Goal: Task Accomplishment & Management: Complete application form

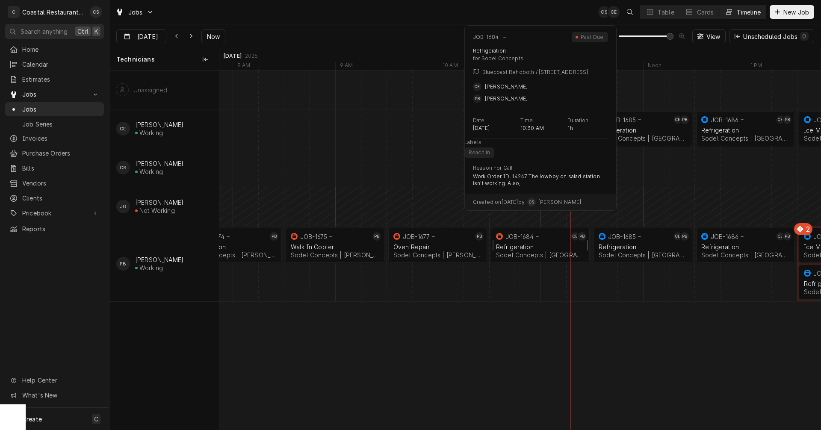
click at [545, 244] on div "Refrigeration" at bounding box center [540, 246] width 88 height 7
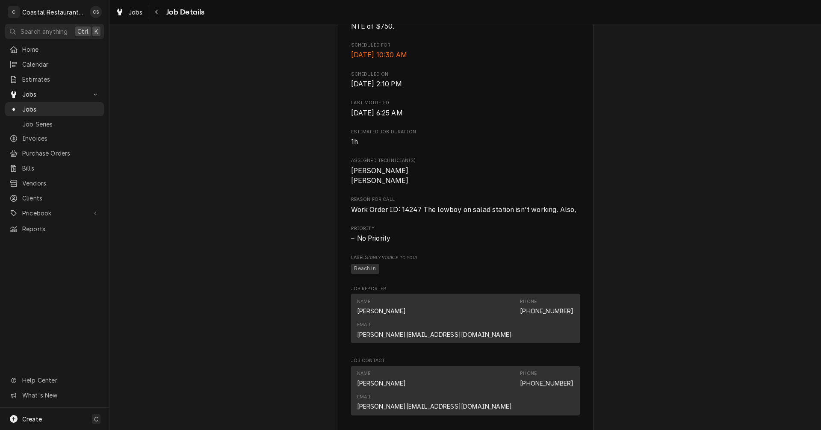
scroll to position [510, 0]
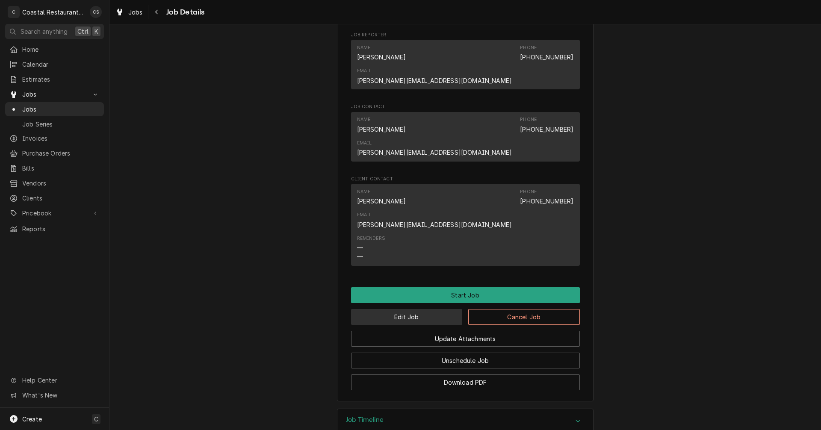
click at [428, 309] on button "Edit Job" at bounding box center [407, 317] width 112 height 16
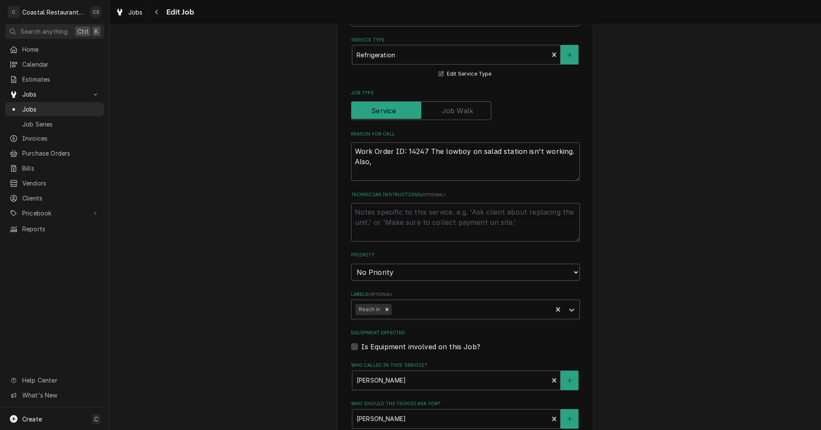
scroll to position [427, 0]
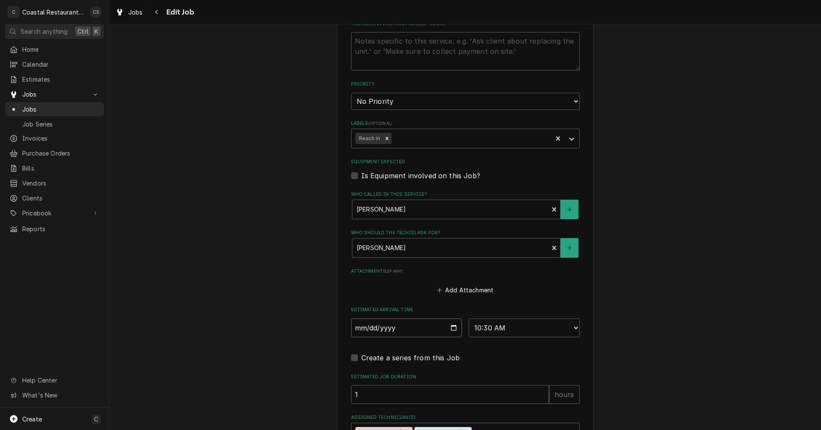
click at [452, 329] on input "2025-09-24" at bounding box center [406, 327] width 111 height 19
type textarea "x"
type input "2025-09-26"
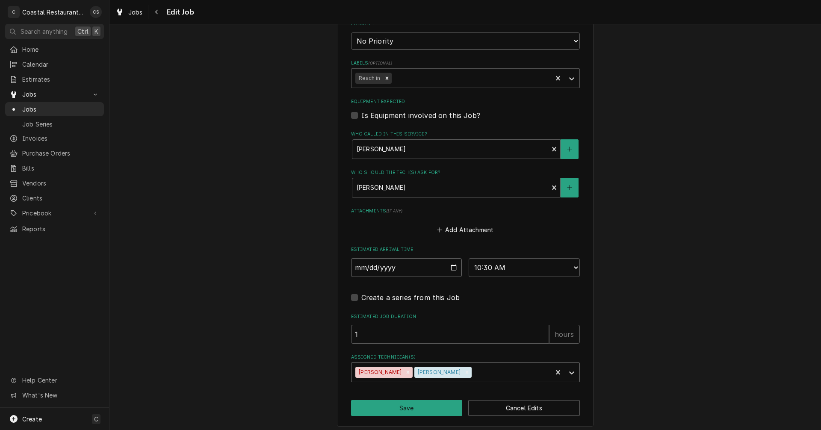
scroll to position [492, 0]
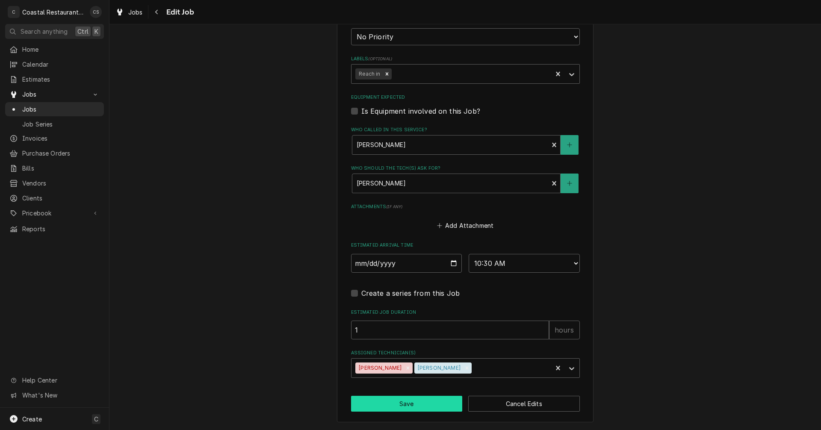
click at [419, 403] on button "Save" at bounding box center [407, 404] width 112 height 16
type textarea "x"
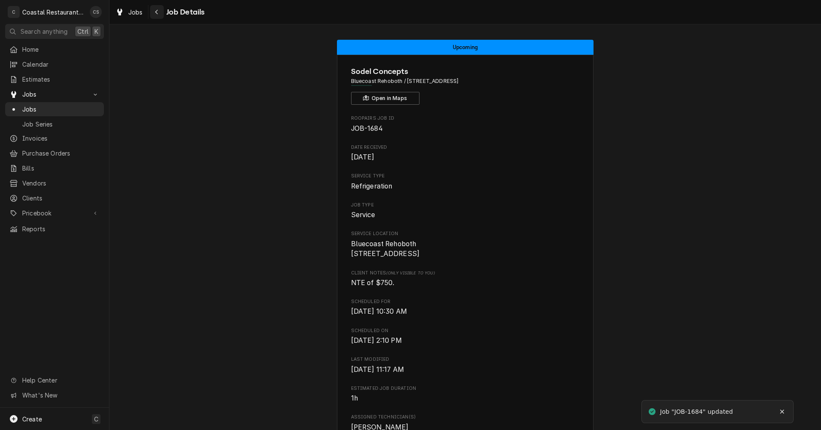
click at [159, 13] on div "Navigate back" at bounding box center [157, 12] width 9 height 9
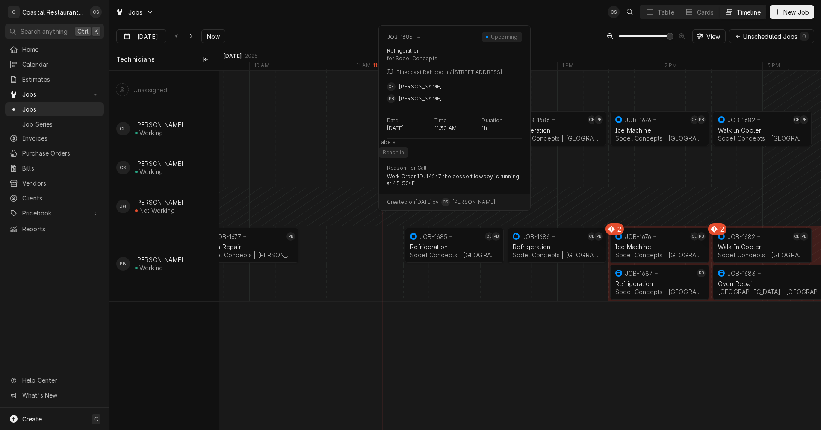
click at [462, 244] on div "Refrigeration" at bounding box center [454, 246] width 88 height 7
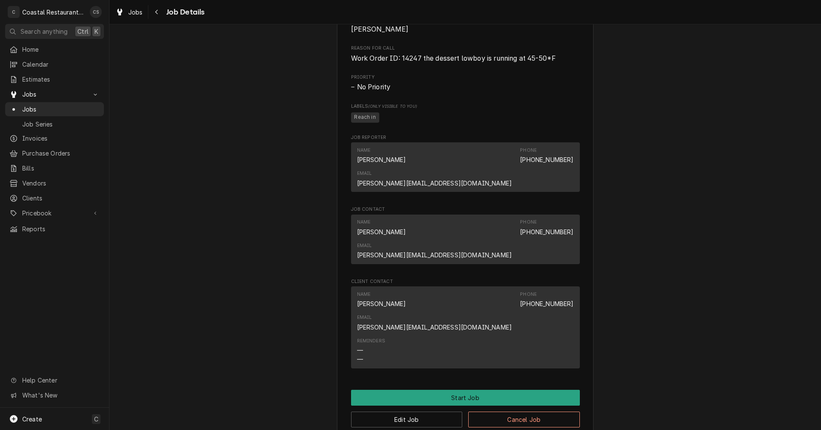
scroll to position [510, 0]
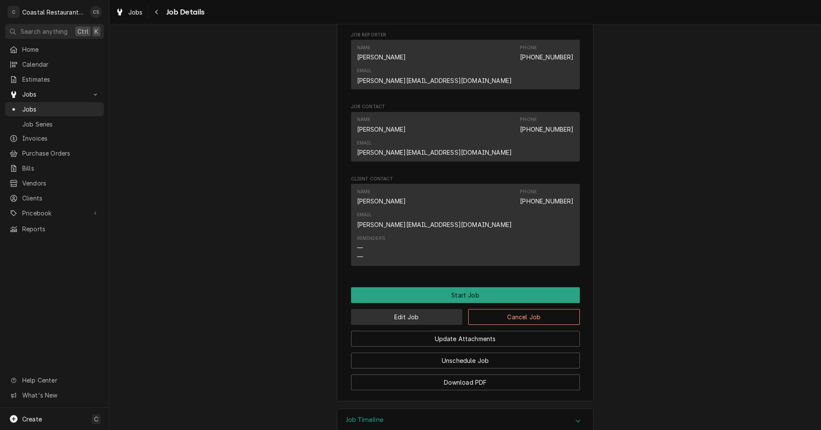
click at [437, 309] on button "Edit Job" at bounding box center [407, 317] width 112 height 16
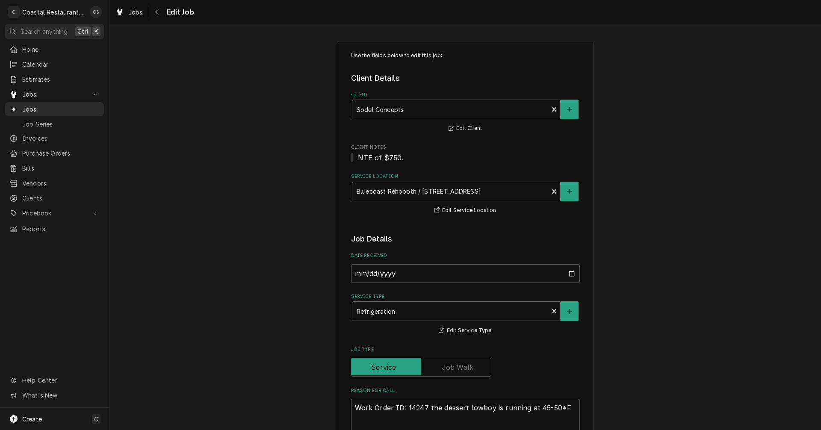
type textarea "x"
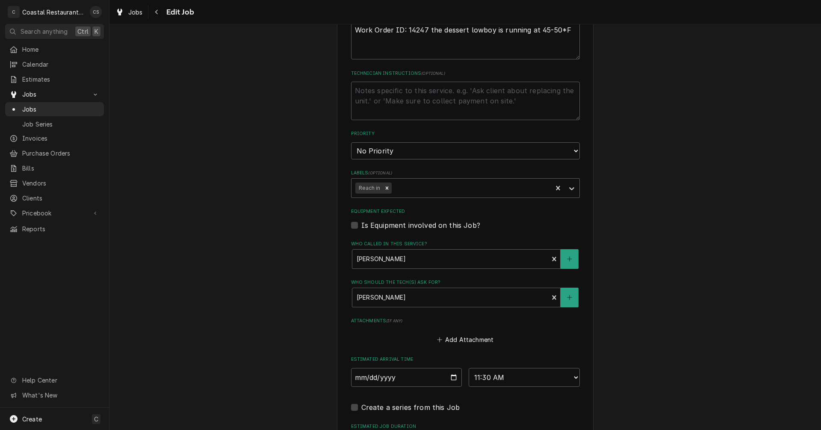
scroll to position [427, 0]
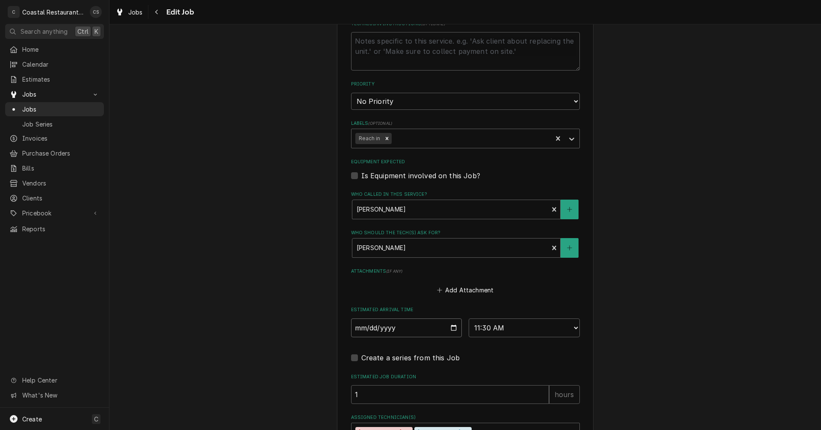
click at [450, 328] on input "2025-09-24" at bounding box center [406, 327] width 111 height 19
type input "2025-09-26"
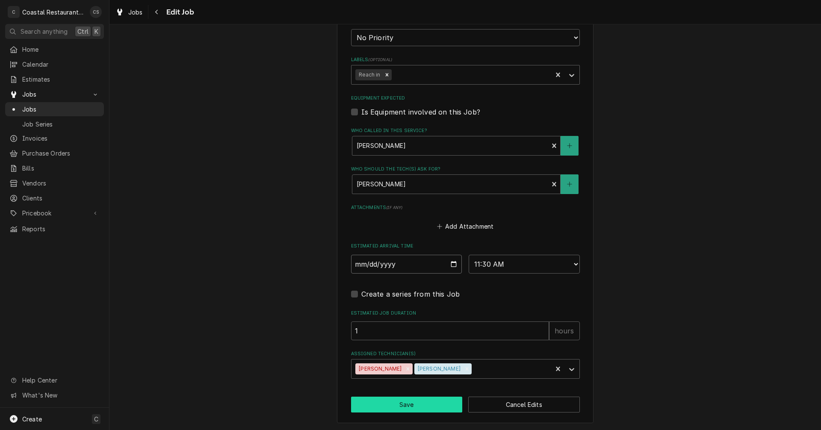
scroll to position [492, 0]
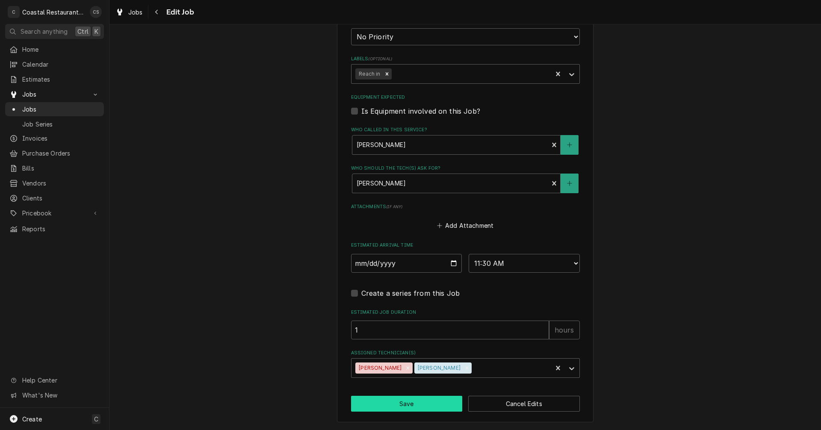
click at [420, 404] on button "Save" at bounding box center [407, 404] width 112 height 16
type textarea "x"
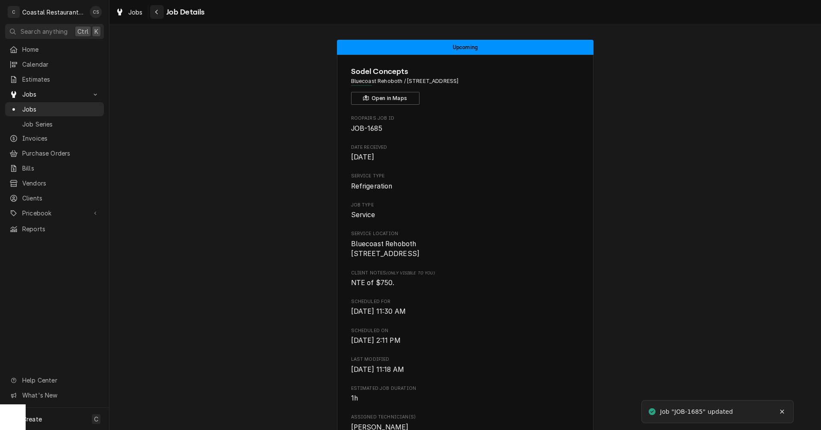
click at [158, 13] on icon "Navigate back" at bounding box center [157, 12] width 4 height 6
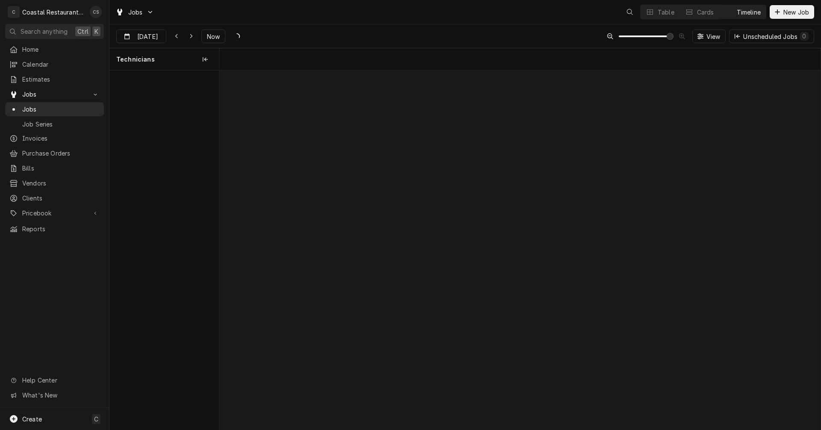
scroll to position [0, 11919]
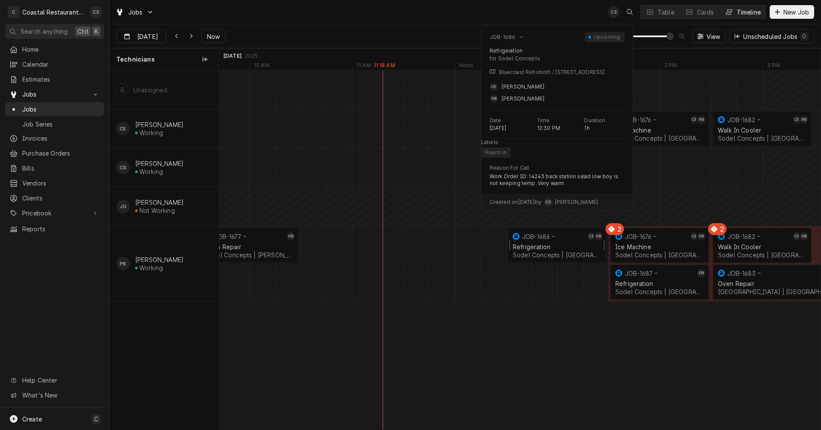
click at [553, 244] on div "Refrigeration" at bounding box center [556, 246] width 88 height 7
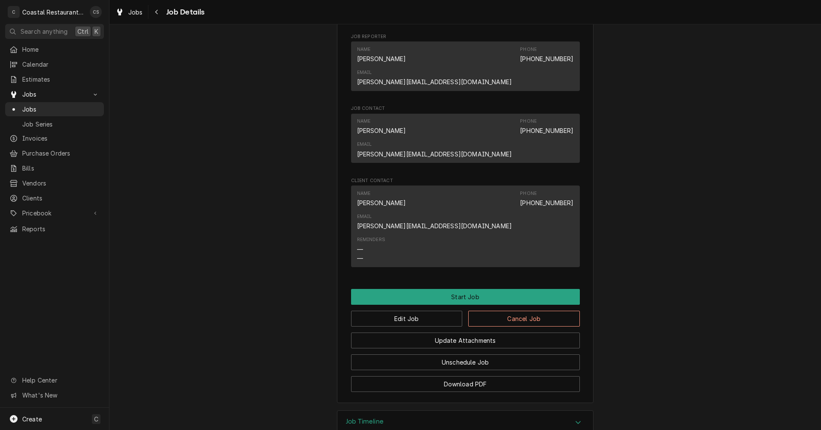
scroll to position [520, 0]
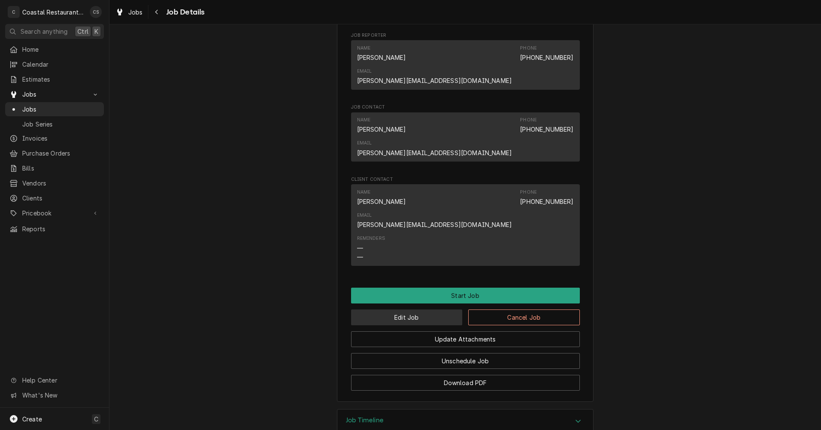
click at [418, 309] on button "Edit Job" at bounding box center [407, 317] width 112 height 16
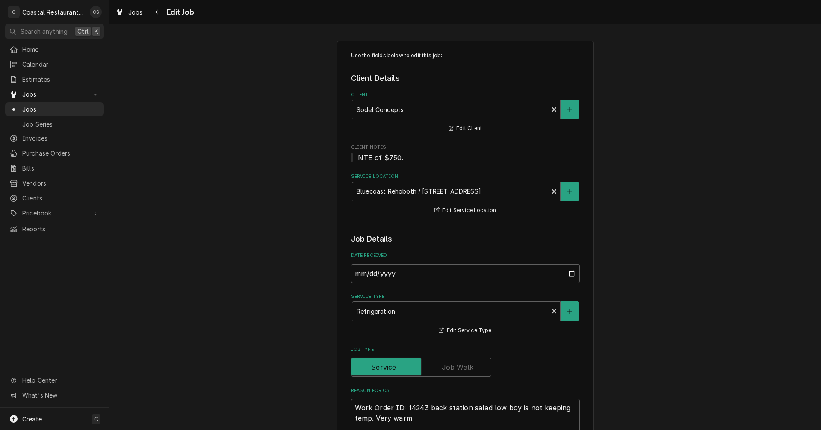
type textarea "x"
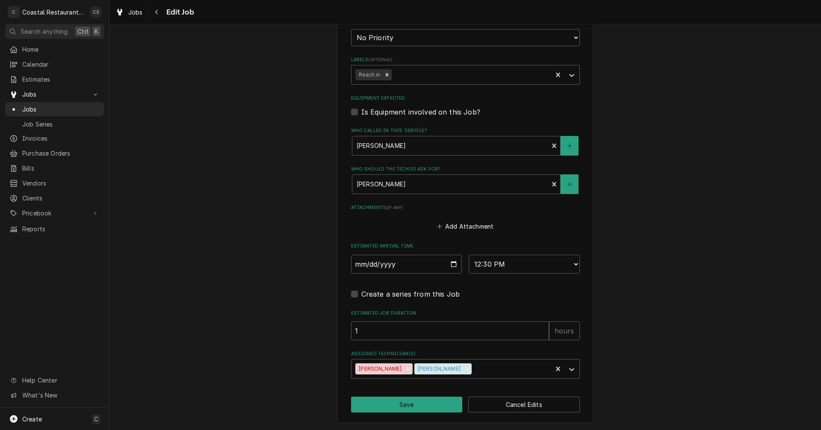
scroll to position [492, 0]
click at [450, 265] on input "[DATE]" at bounding box center [406, 263] width 111 height 19
type input "[DATE]"
click at [415, 405] on button "Save" at bounding box center [407, 404] width 112 height 16
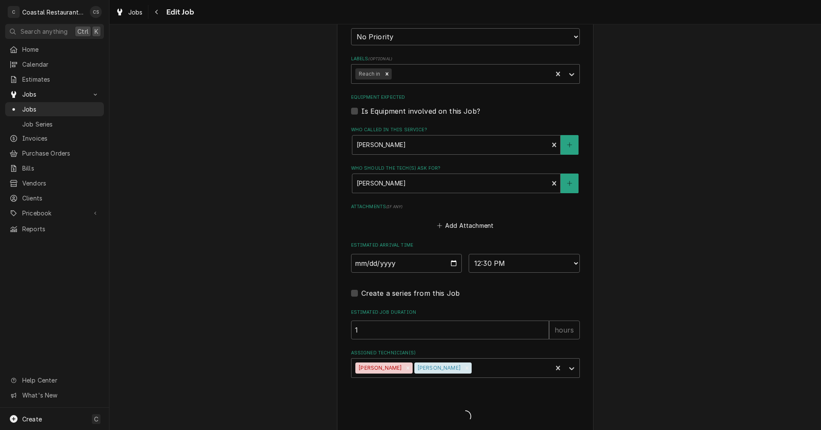
type textarea "x"
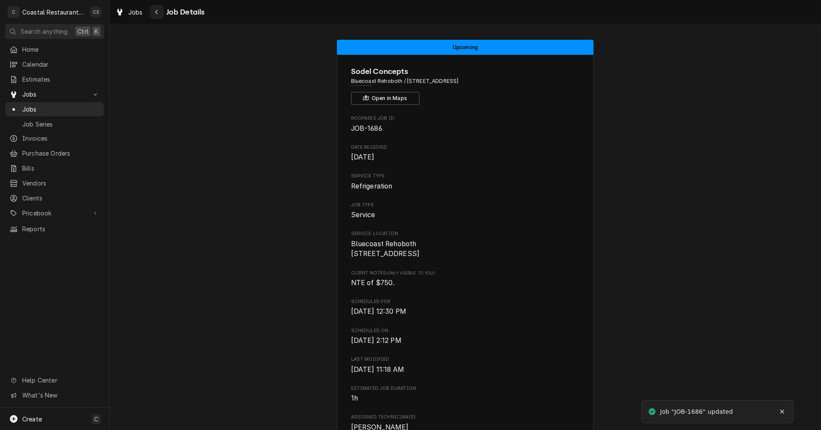
click at [156, 12] on icon "Navigate back" at bounding box center [157, 12] width 4 height 6
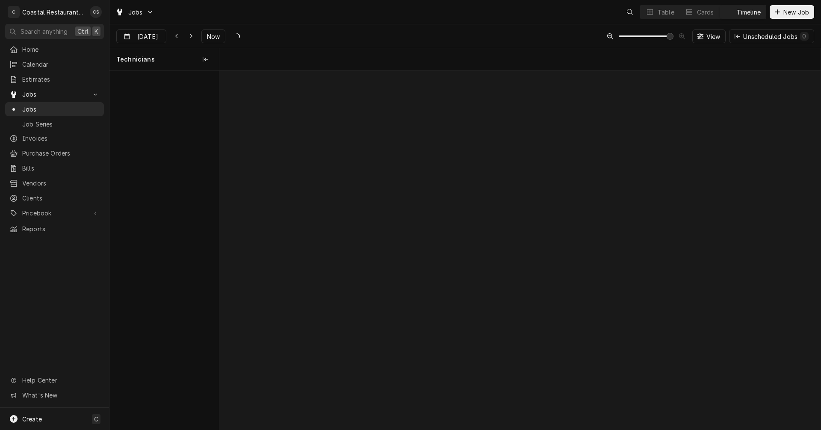
scroll to position [0, 11919]
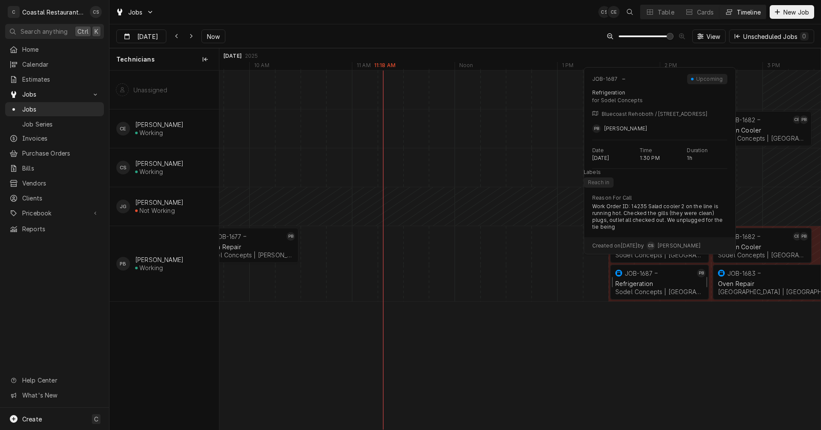
click at [657, 280] on div "Refrigeration" at bounding box center [659, 283] width 88 height 7
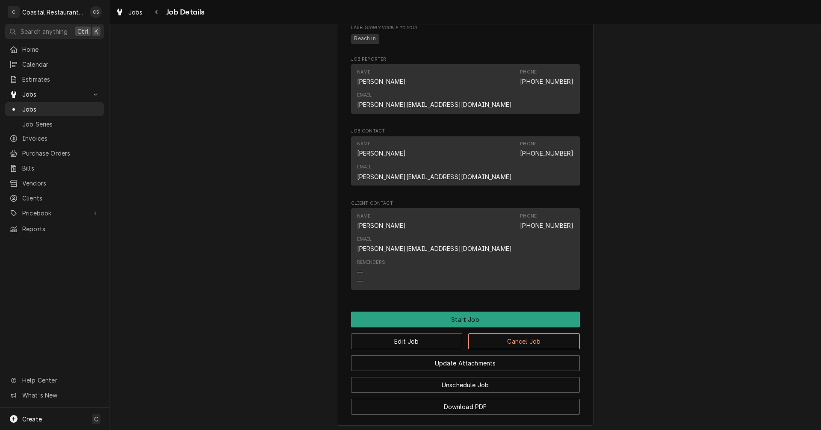
scroll to position [520, 0]
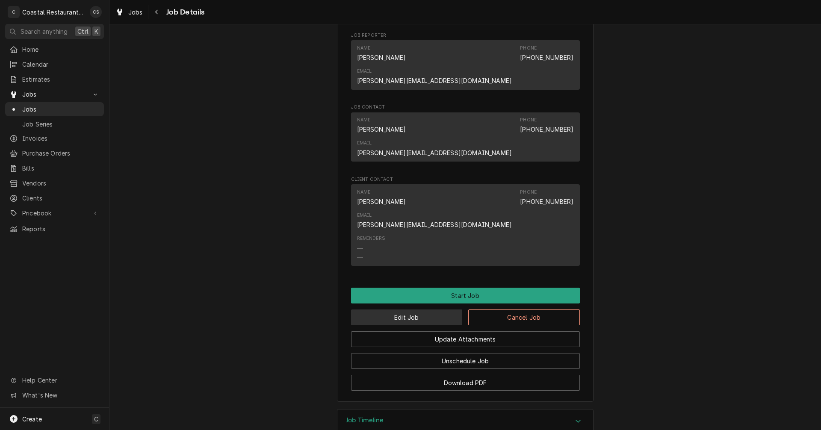
click at [421, 309] on button "Edit Job" at bounding box center [407, 317] width 112 height 16
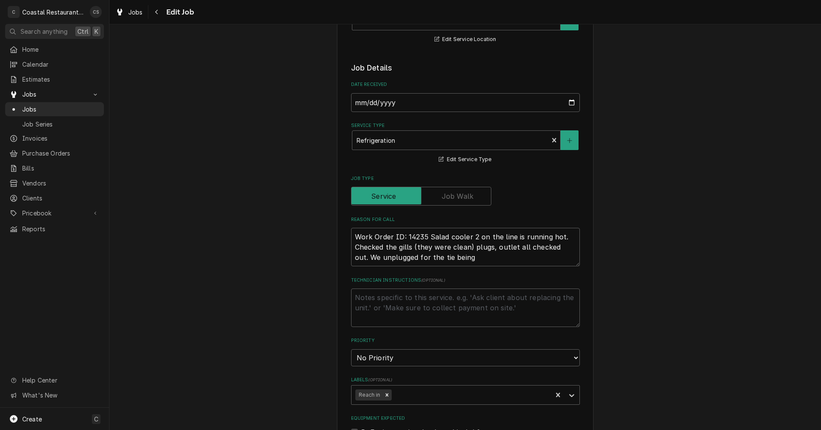
scroll to position [385, 0]
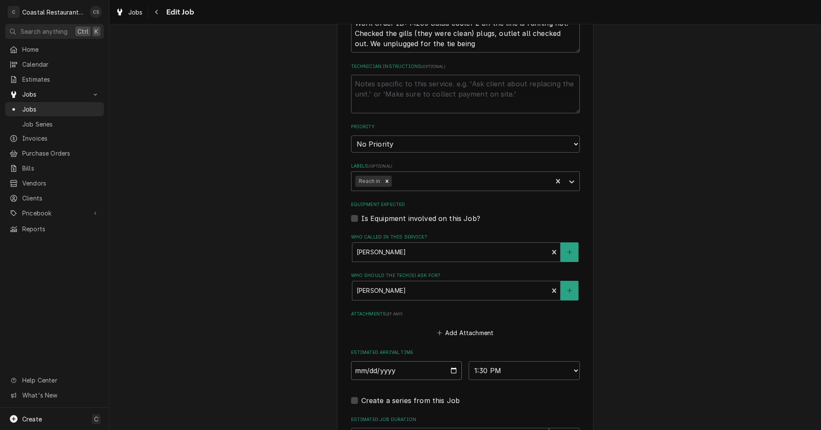
click at [452, 371] on input "2025-09-24" at bounding box center [406, 370] width 111 height 19
type textarea "x"
type input "2025-09-26"
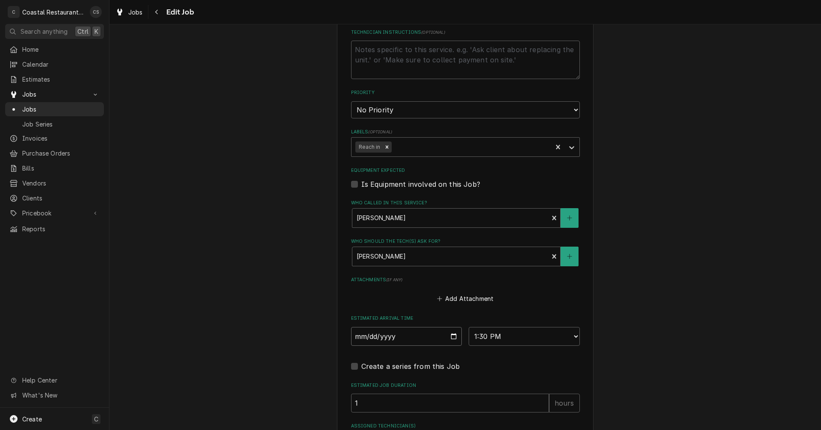
scroll to position [492, 0]
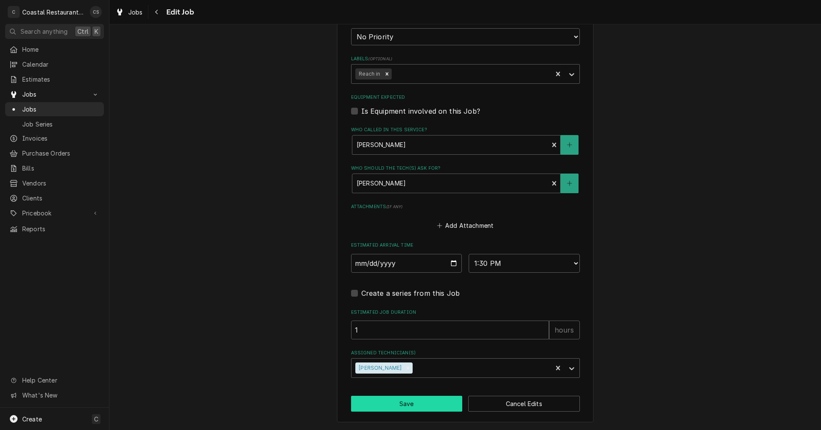
click at [417, 403] on button "Save" at bounding box center [407, 404] width 112 height 16
type textarea "x"
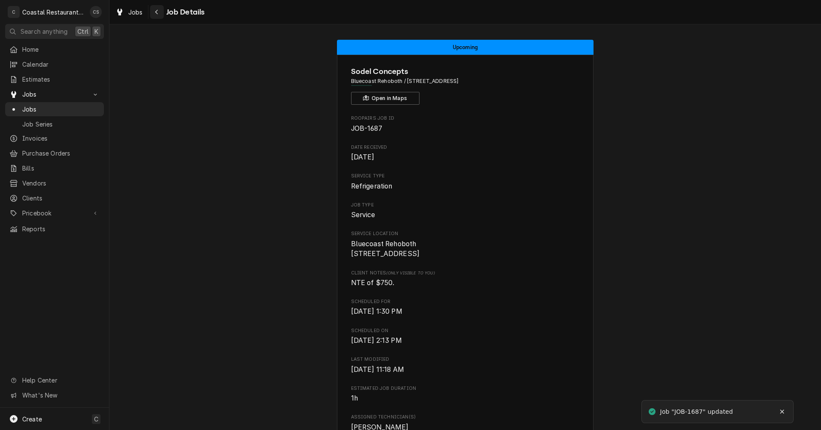
click at [156, 10] on icon "Navigate back" at bounding box center [157, 12] width 4 height 6
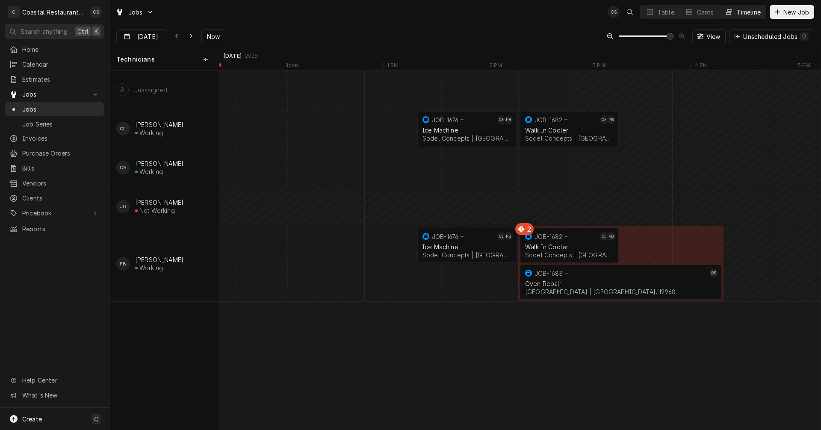
scroll to position [0, 12129]
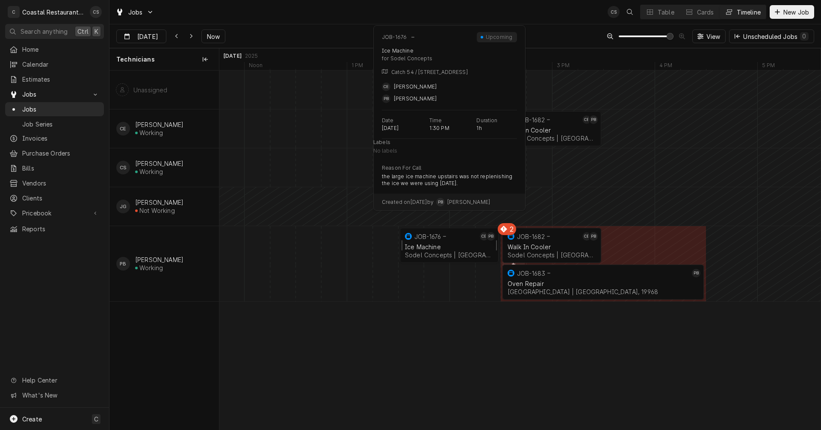
click at [446, 241] on div "Ice Machine Sodel Concepts | Selbyville, 19975" at bounding box center [449, 250] width 92 height 19
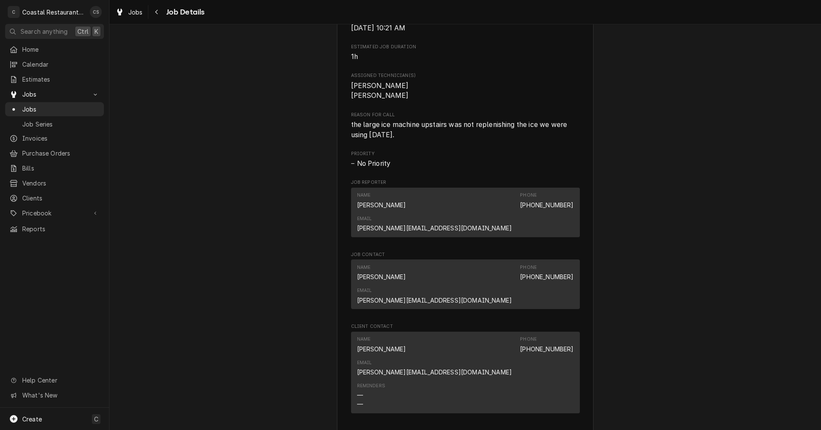
scroll to position [641, 0]
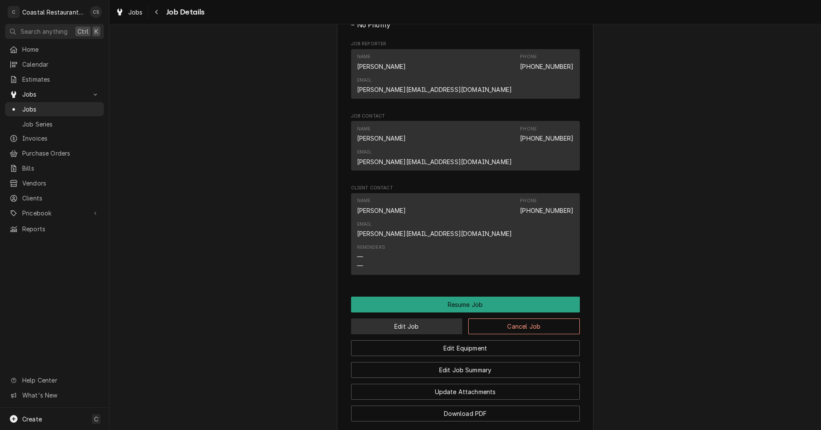
click at [427, 318] on button "Edit Job" at bounding box center [407, 326] width 112 height 16
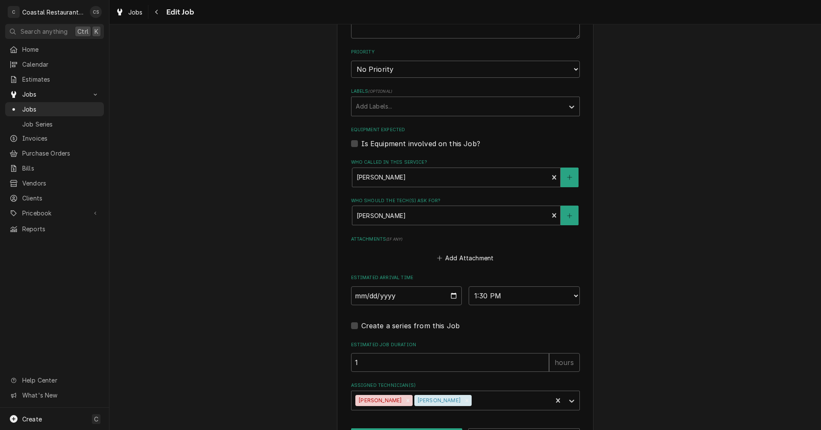
scroll to position [427, 0]
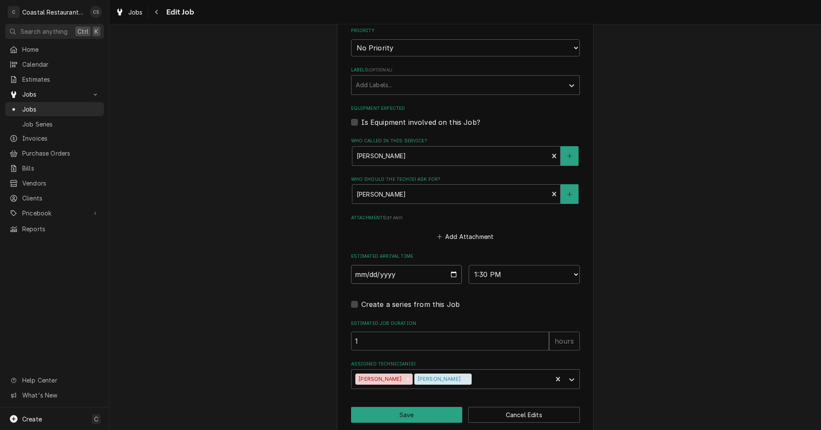
click at [452, 274] on input "[DATE]" at bounding box center [406, 274] width 111 height 19
type textarea "x"
type input "[DATE]"
click at [409, 417] on button "Save" at bounding box center [407, 415] width 112 height 16
type textarea "x"
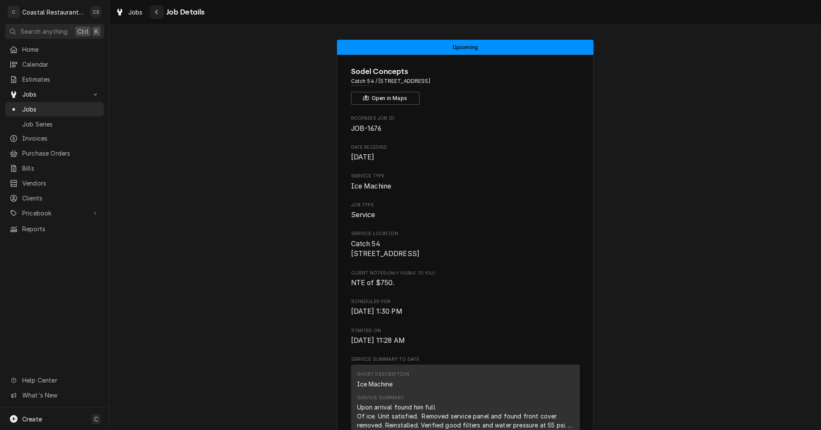
click at [158, 11] on icon "Navigate back" at bounding box center [157, 12] width 4 height 6
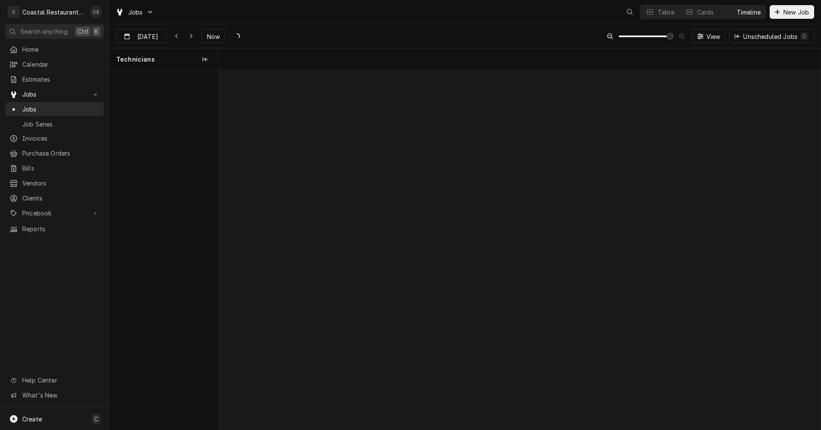
scroll to position [0, 11924]
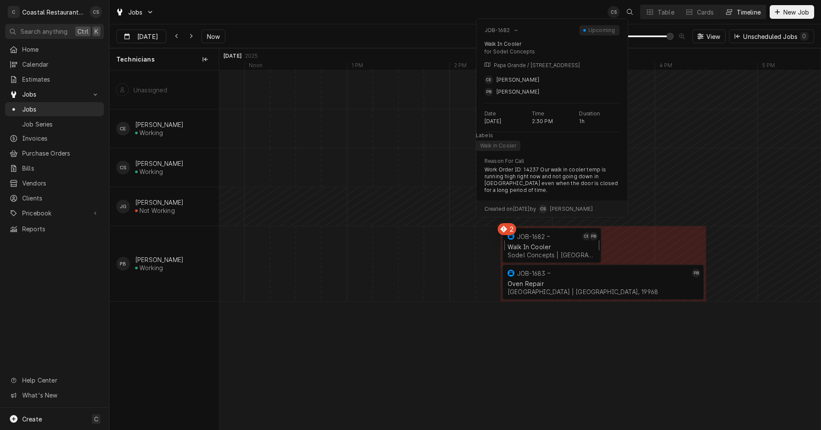
click at [543, 245] on div "Walk In Cooler" at bounding box center [551, 246] width 88 height 7
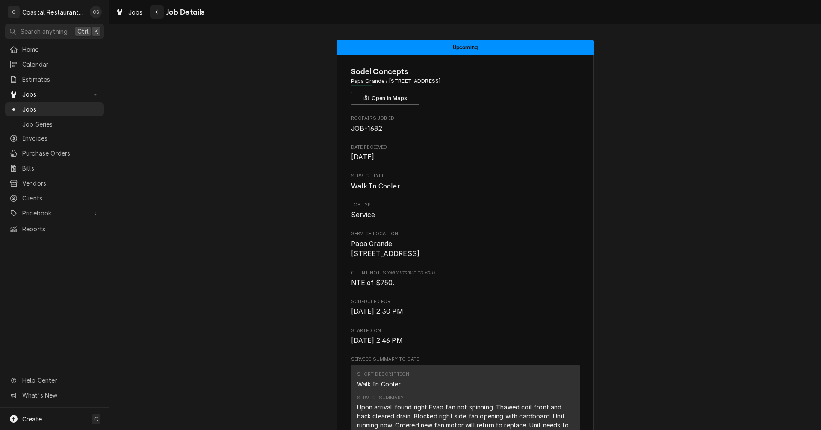
click at [159, 14] on div "Navigate back" at bounding box center [157, 12] width 9 height 9
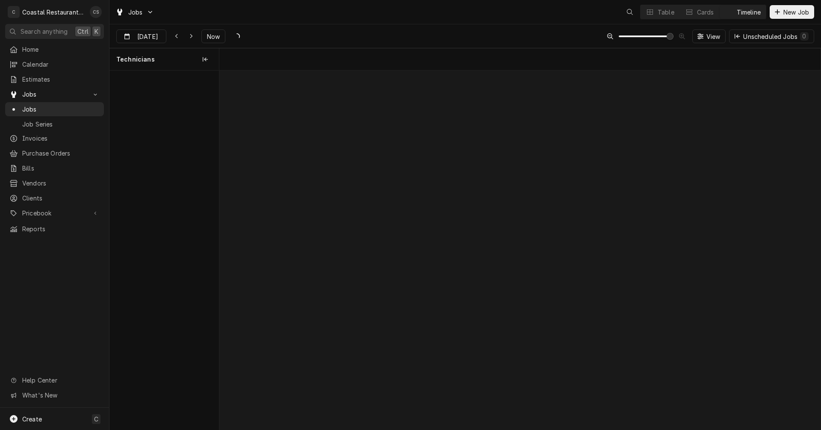
scroll to position [0, 11924]
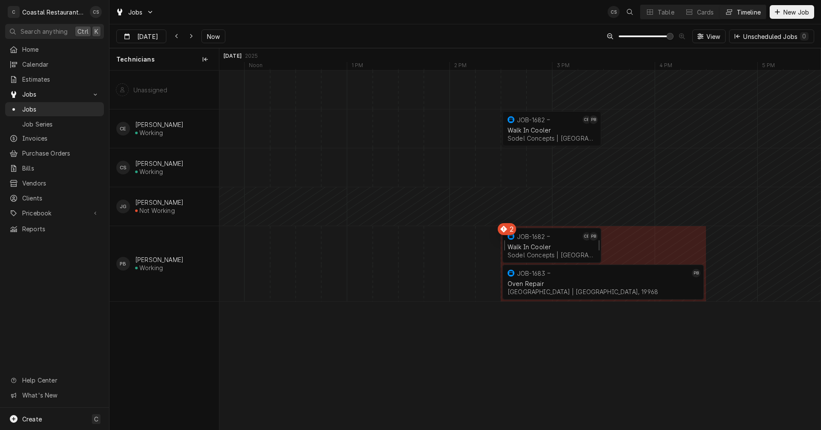
click at [543, 245] on div "Walk In Cooler" at bounding box center [551, 246] width 88 height 7
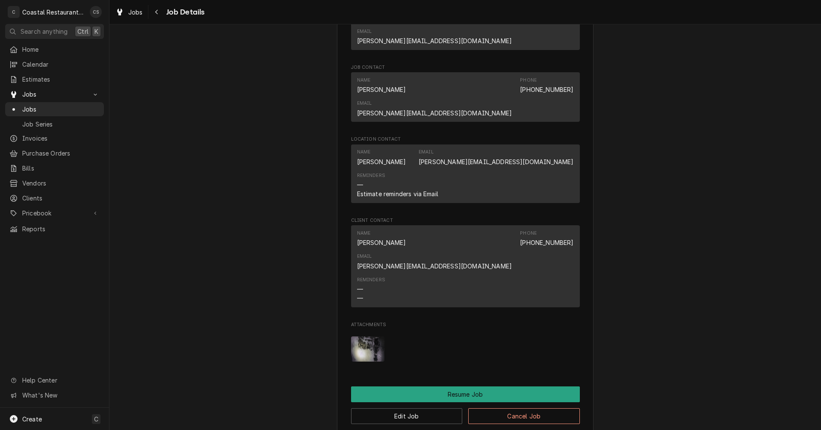
scroll to position [812, 0]
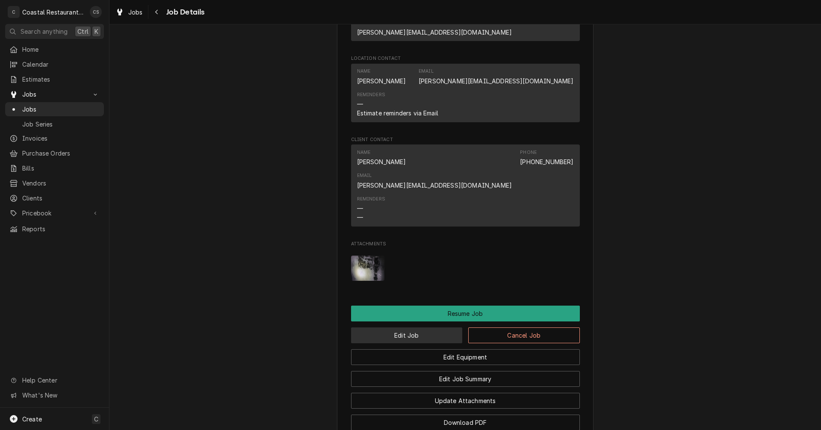
click at [427, 327] on button "Edit Job" at bounding box center [407, 335] width 112 height 16
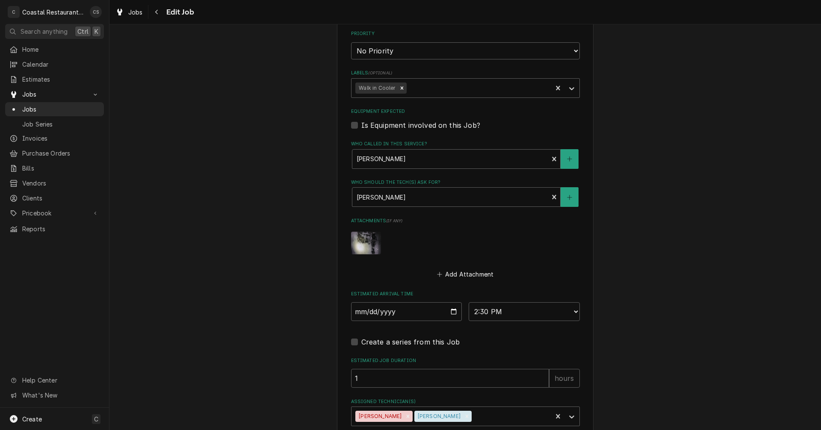
scroll to position [473, 0]
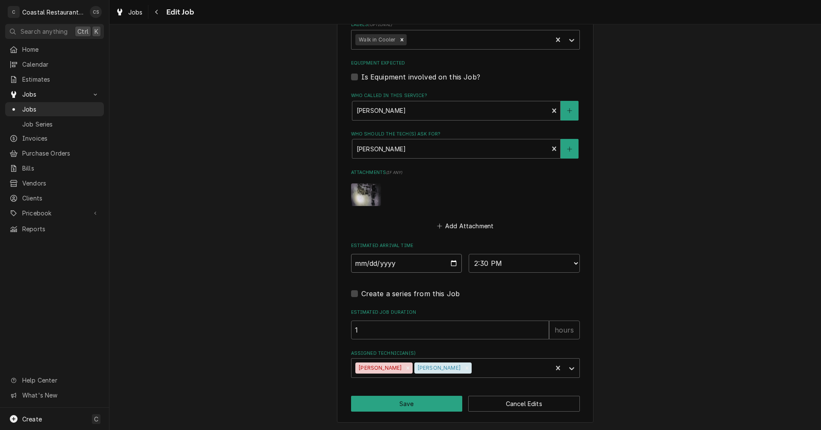
click at [450, 263] on input "[DATE]" at bounding box center [406, 263] width 111 height 19
type textarea "x"
type input "2025-09-26"
click at [450, 264] on input "2025-09-26" at bounding box center [406, 263] width 111 height 19
type textarea "x"
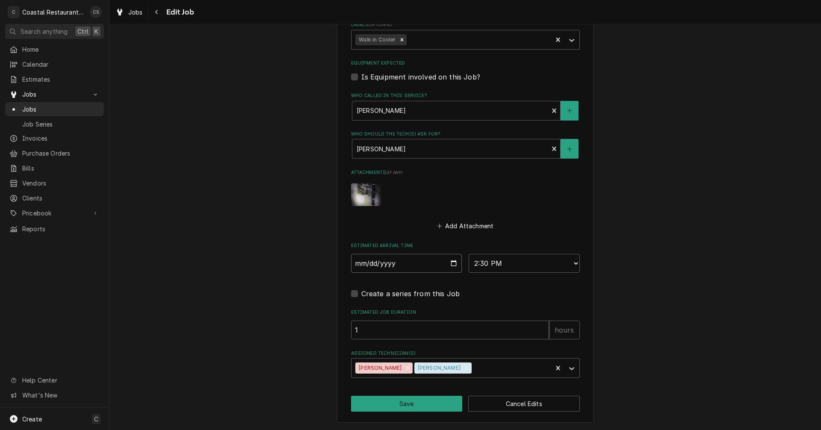
type input "2025-09-25"
click at [407, 403] on button "Save" at bounding box center [407, 404] width 112 height 16
type textarea "x"
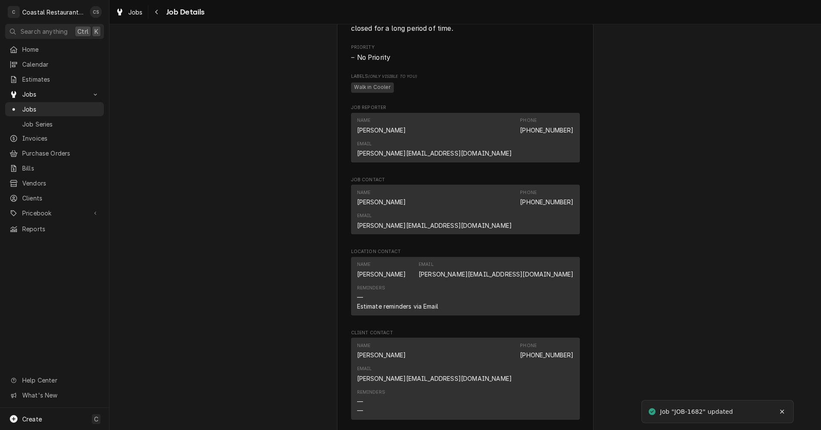
scroll to position [769, 0]
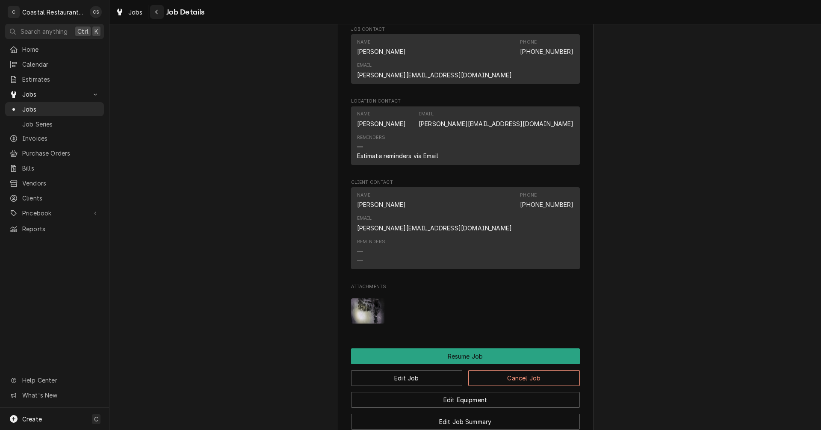
click at [158, 11] on icon "Navigate back" at bounding box center [157, 12] width 4 height 6
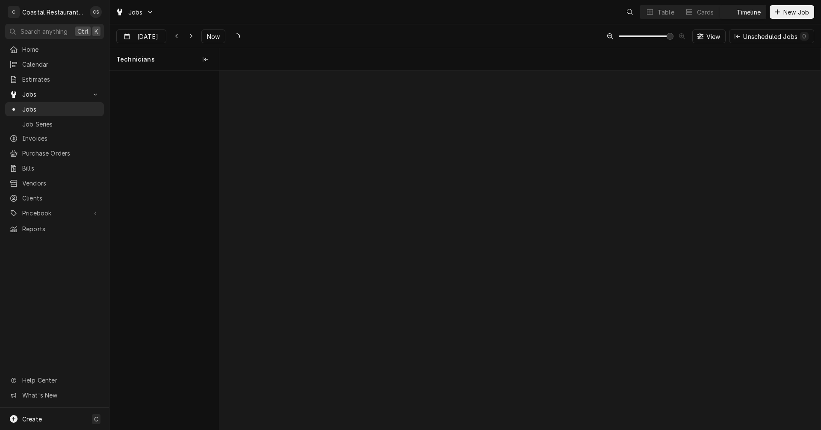
scroll to position [0, 11898]
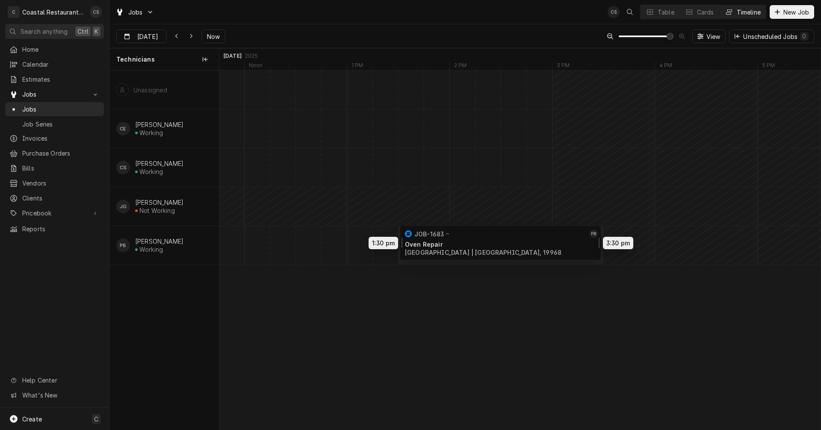
drag, startPoint x: 542, startPoint y: 246, endPoint x: 431, endPoint y: 244, distance: 111.1
click at [431, 244] on div "1:30 PM 3:30 PM JOB-1683 PB Oven Repair Cape Henlopen School District | Milton,…" at bounding box center [519, 250] width 601 height 359
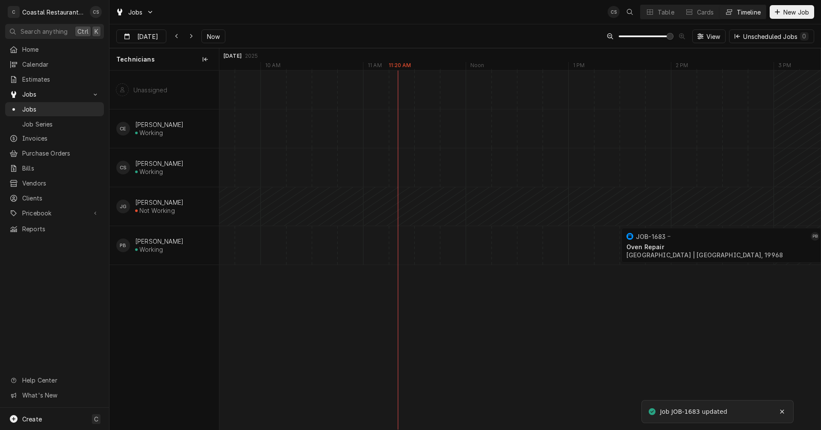
scroll to position [0, 0]
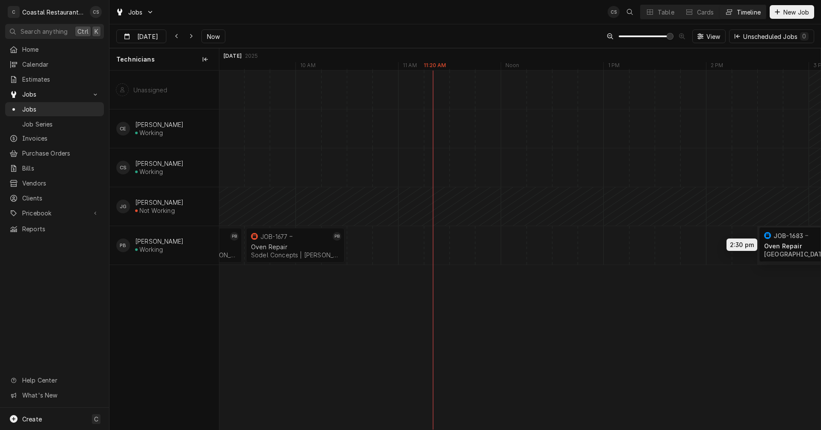
drag, startPoint x: 701, startPoint y: 240, endPoint x: 796, endPoint y: 239, distance: 94.9
click at [796, 239] on div "8:30 AM 9:30 AM JOB-1675 PB Walk In Cooler Sodel Concepts | Bethany Beach, 1993…" at bounding box center [519, 250] width 601 height 359
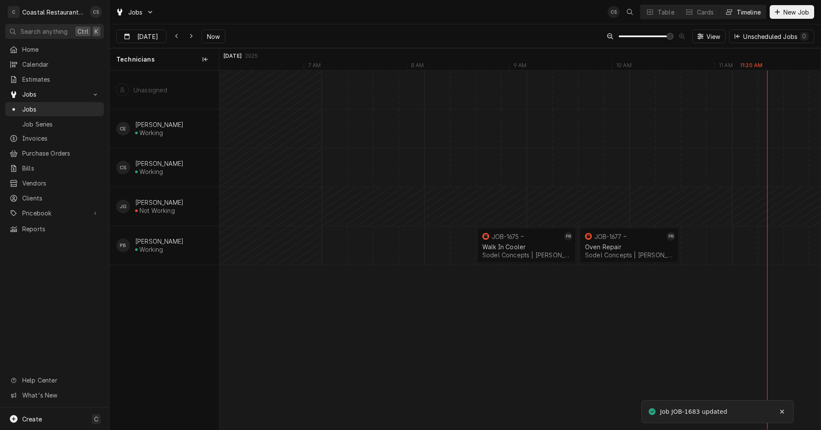
scroll to position [0, 11308]
drag, startPoint x: 407, startPoint y: 238, endPoint x: 801, endPoint y: 240, distance: 394.0
click at [801, 240] on div "11:15 AM 12:15 PM JOB-1674 PB Refrigeration Sodel Concepts | Bethany Beach, 199…" at bounding box center [519, 250] width 601 height 359
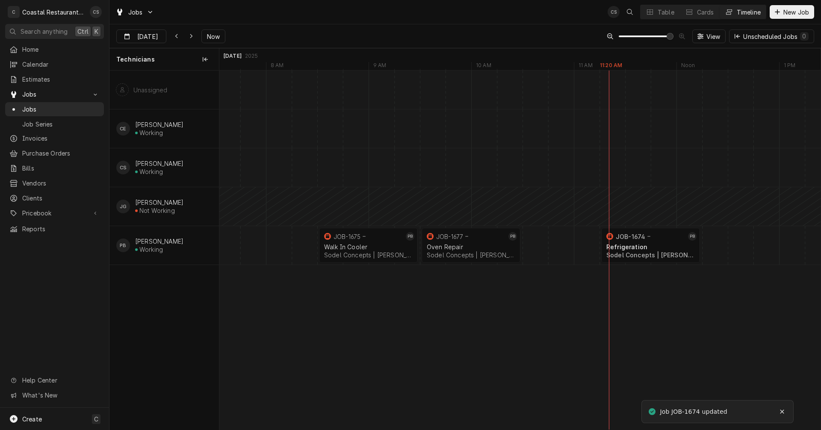
scroll to position [0, 11536]
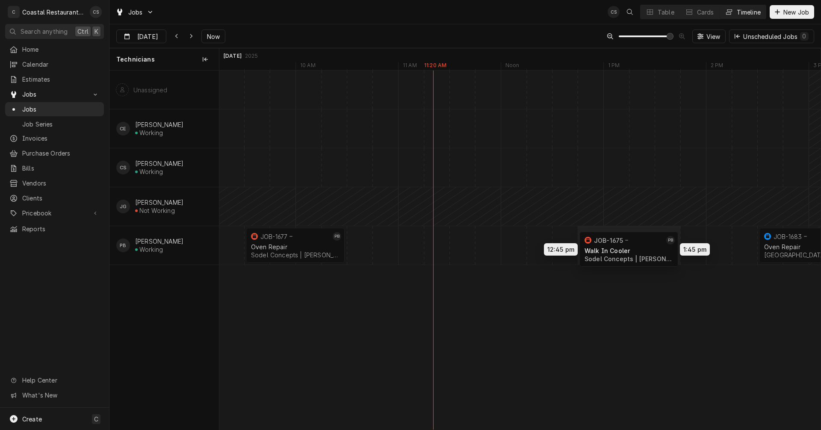
drag, startPoint x: 222, startPoint y: 247, endPoint x: 653, endPoint y: 250, distance: 430.4
click at [653, 250] on div "12:45 PM 1:45 PM JOB-1675 PB Walk In Cooler Sodel Concepts | Bethany Beach, 199…" at bounding box center [519, 250] width 601 height 359
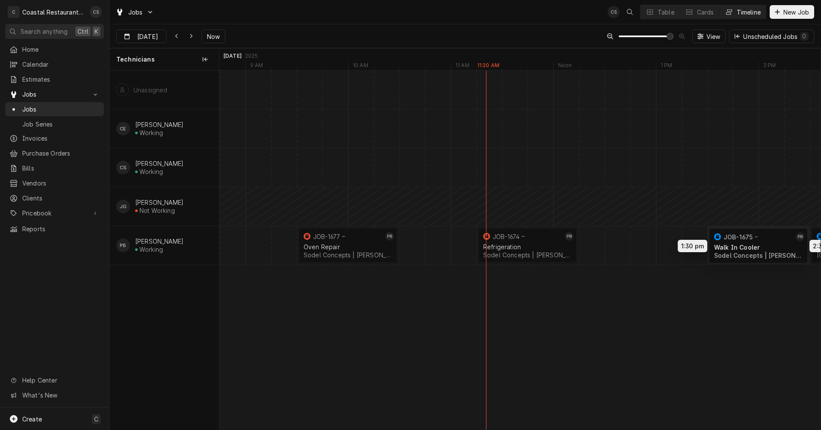
drag, startPoint x: 688, startPoint y: 243, endPoint x: 756, endPoint y: 244, distance: 67.5
click at [756, 244] on div "2:30 PM 4:30 PM JOB-1683 PB Oven Repair Cape Henlopen School District | Milton,…" at bounding box center [519, 250] width 601 height 359
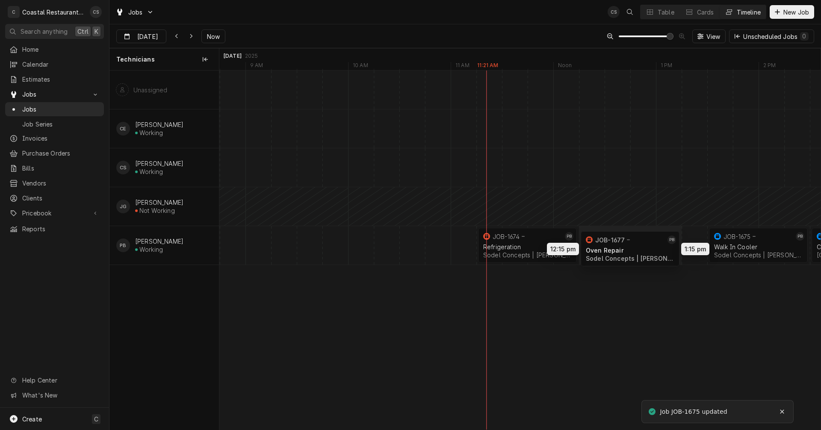
drag, startPoint x: 342, startPoint y: 241, endPoint x: 629, endPoint y: 245, distance: 287.2
click at [629, 245] on div "2:30 PM 4:30 PM JOB-1683 PB Oven Repair Cape Henlopen School District | Milton,…" at bounding box center [519, 250] width 601 height 359
drag, startPoint x: 744, startPoint y: 242, endPoint x: 715, endPoint y: 245, distance: 30.0
click at [715, 245] on div "2:30 PM 4:30 PM JOB-1683 PB Oven Repair Cape Henlopen School District | Milton,…" at bounding box center [519, 250] width 601 height 359
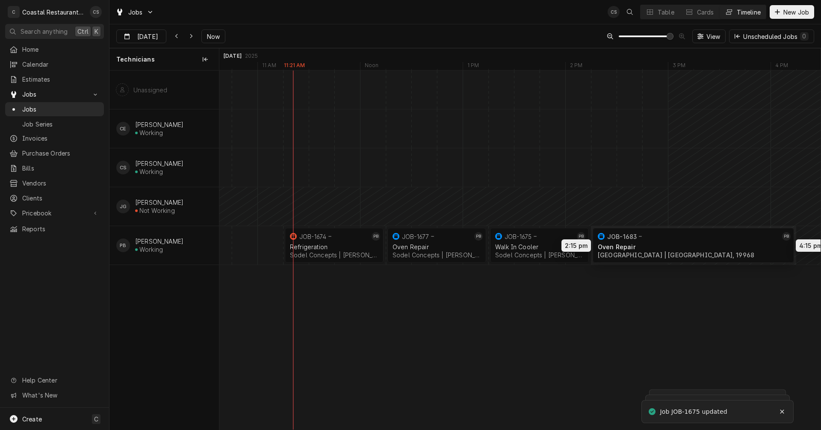
drag, startPoint x: 663, startPoint y: 243, endPoint x: 643, endPoint y: 243, distance: 20.1
click at [643, 243] on div "2:15 PM 4:15 PM JOB-1683 PB Oven Repair Cape Henlopen School District | Milton,…" at bounding box center [519, 250] width 601 height 359
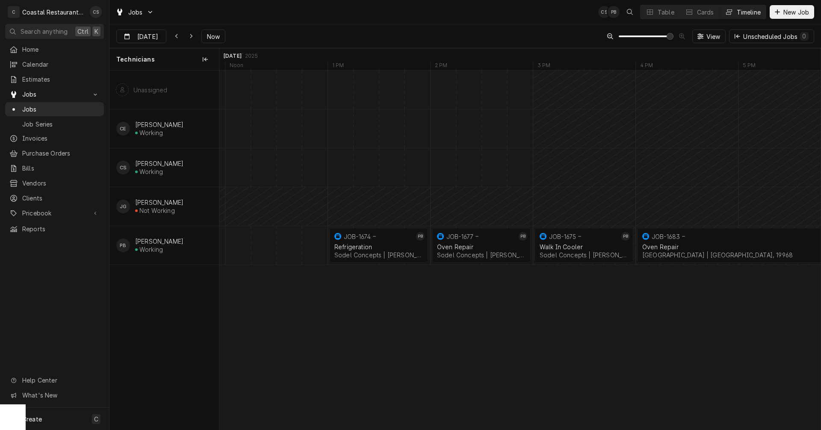
scroll to position [0, 11975]
click at [319, 249] on div "Dynamic Content Wrapper" at bounding box center [625, 245] width 24692 height 38
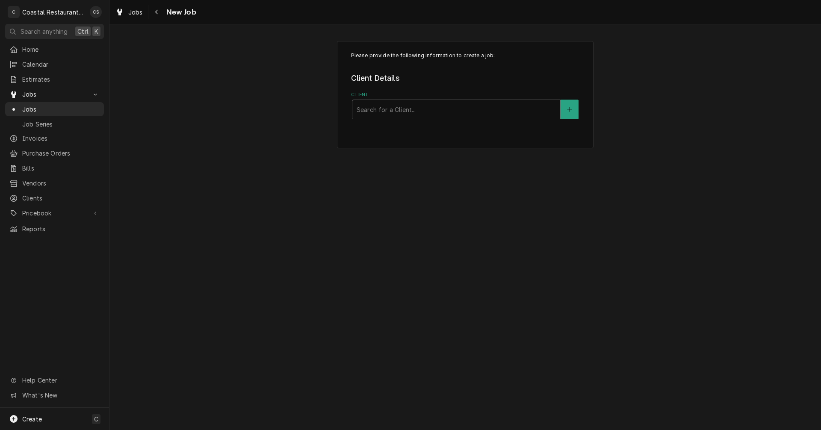
click at [384, 109] on div "Client" at bounding box center [455, 109] width 199 height 15
type input "Matts"
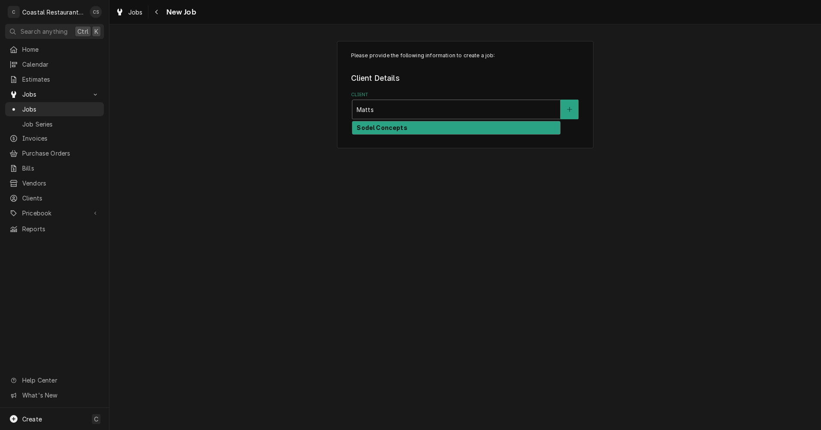
click at [384, 127] on strong "Sodel Concepts" at bounding box center [381, 127] width 50 height 7
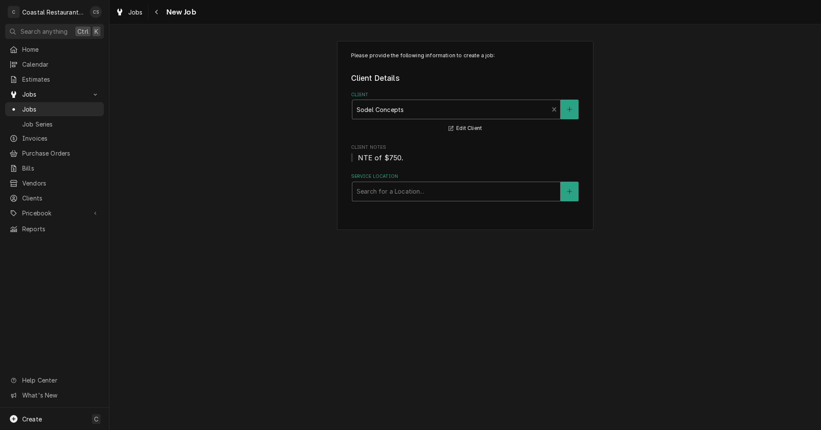
click at [382, 191] on div "Service Location" at bounding box center [455, 191] width 199 height 15
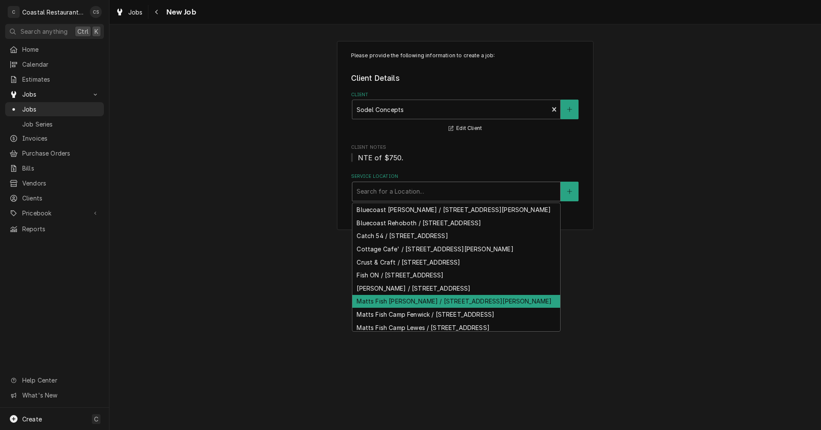
click at [394, 308] on div "Matts Fish [PERSON_NAME] / [STREET_ADDRESS][PERSON_NAME]" at bounding box center [456, 301] width 208 height 13
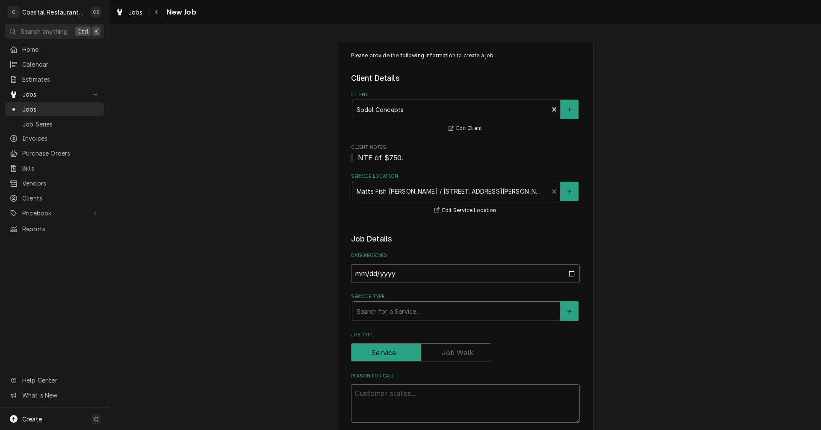
click at [406, 310] on div "Service Type" at bounding box center [455, 310] width 199 height 15
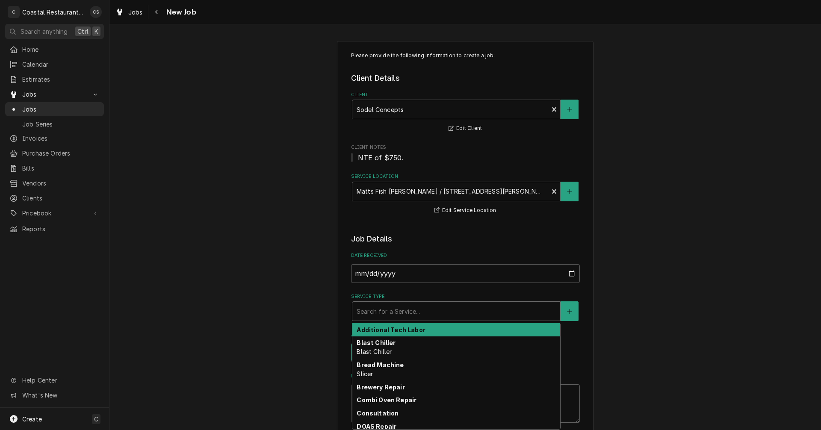
type textarea "x"
type input "o"
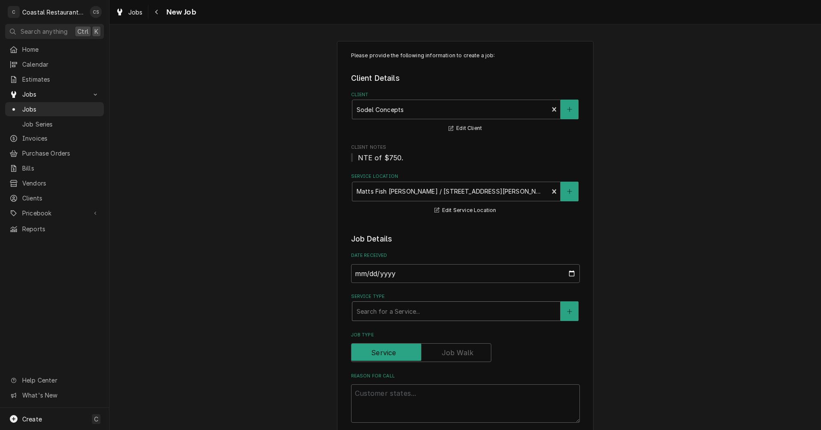
type textarea "x"
type input "o"
type textarea "x"
type input "ov"
type textarea "x"
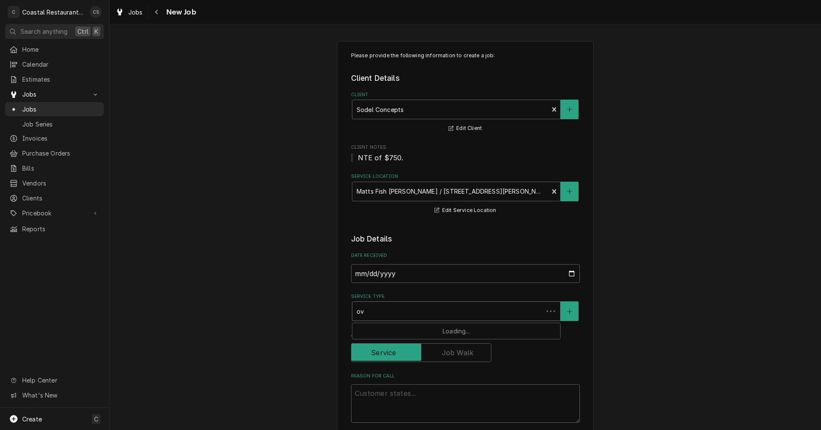
type input "ove"
type textarea "x"
type input "oven"
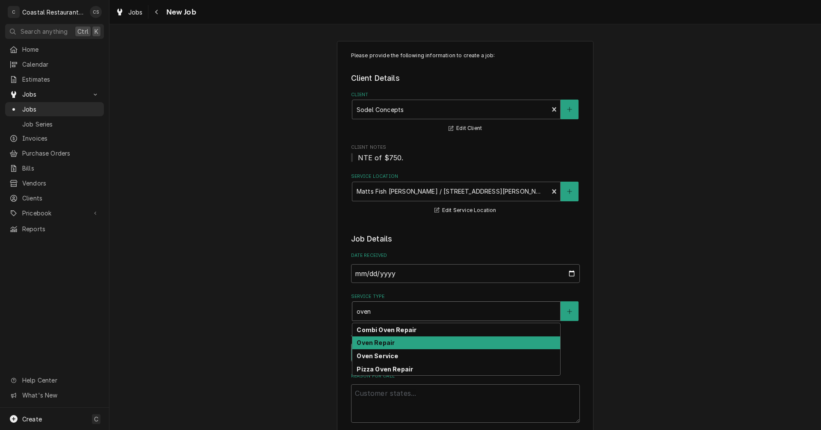
click at [381, 346] on strong "Oven Repair" at bounding box center [375, 342] width 38 height 7
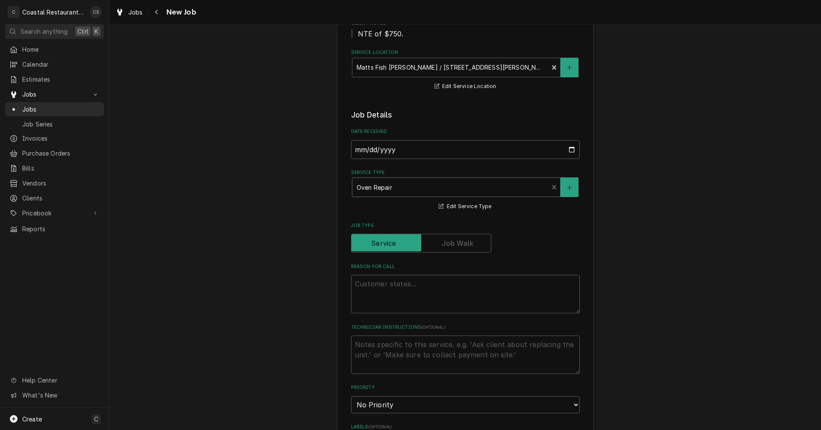
scroll to position [128, 0]
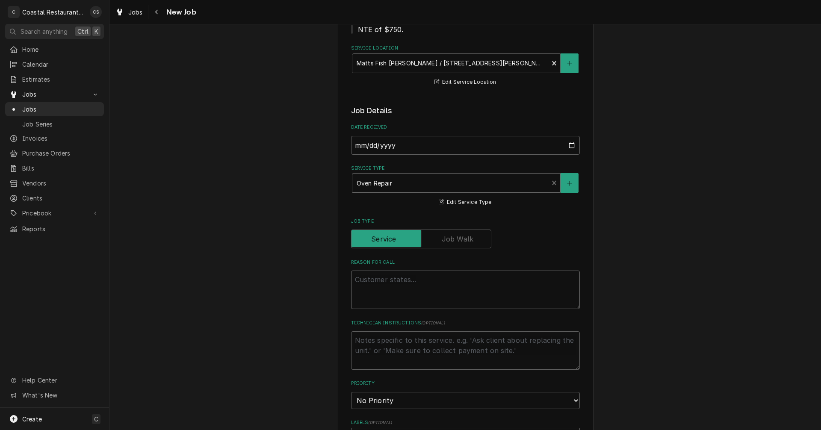
click at [385, 283] on textarea "Reason For Call" at bounding box center [465, 290] width 229 height 38
click at [369, 282] on textarea "Reason For Call" at bounding box center [465, 290] width 229 height 38
paste textarea "Work Order ID: 14248"
type textarea "x"
type textarea "Work Order ID: 14248"
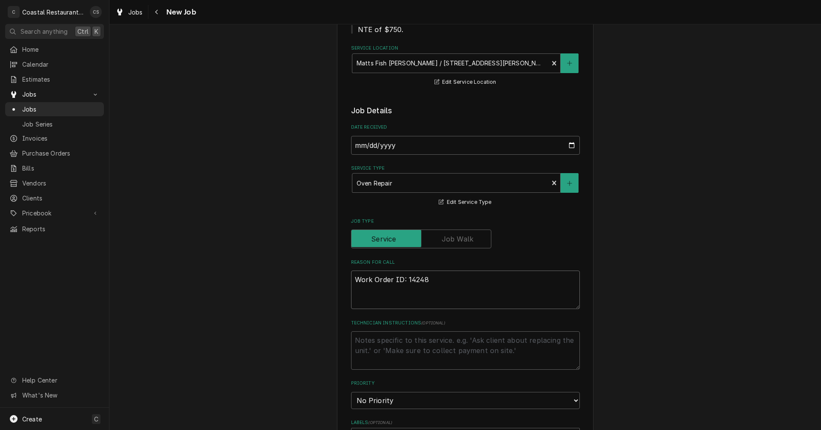
type textarea "x"
type textarea "Work Order ID: 14248"
type textarea "x"
type textarea "Work Order ID: 14248"
click at [455, 282] on textarea "Work Order ID: 14248" at bounding box center [465, 290] width 229 height 38
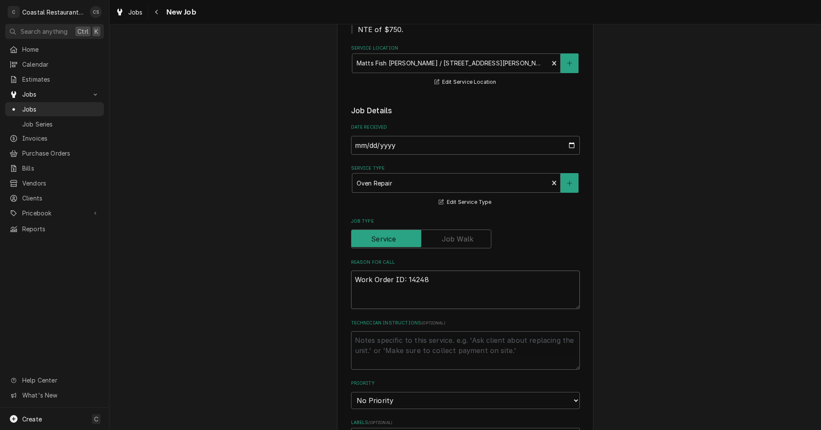
paste textarea "Oven is not getting hot at all. Just feels like heat from the pilot.."
type textarea "x"
type textarea "Work Order ID: 14248 Oven is not getting hot at all. Just feels like heat from …"
type textarea "x"
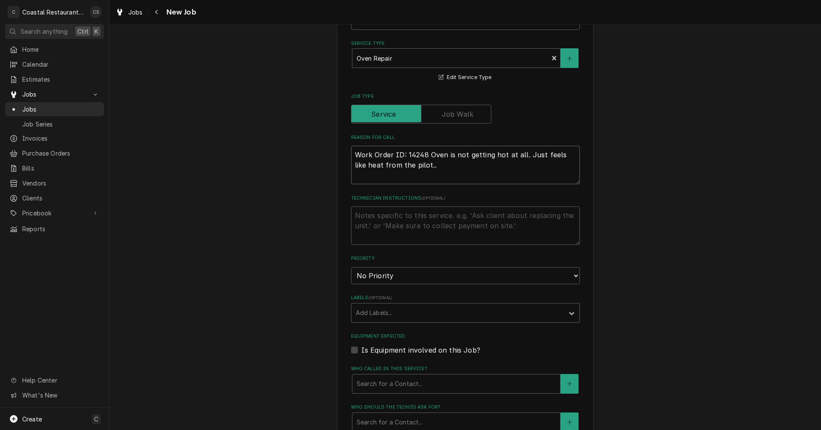
scroll to position [256, 0]
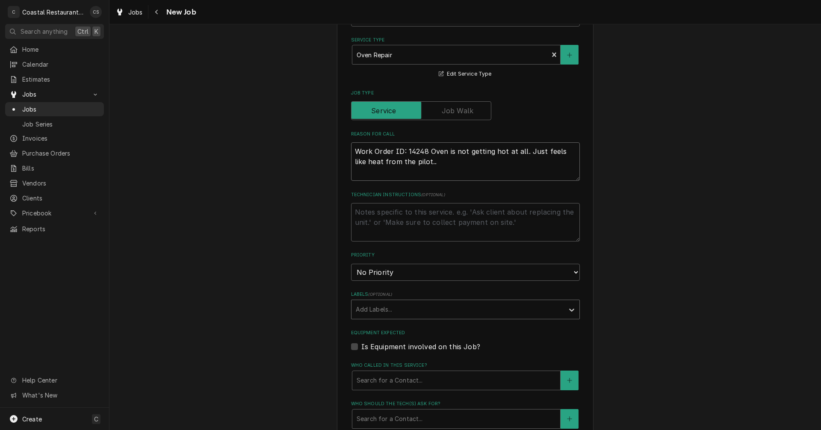
type textarea "Work Order ID: 14248 Oven is not getting hot at all. Just feels like heat from …"
click at [379, 310] on div "Labels" at bounding box center [458, 309] width 204 height 15
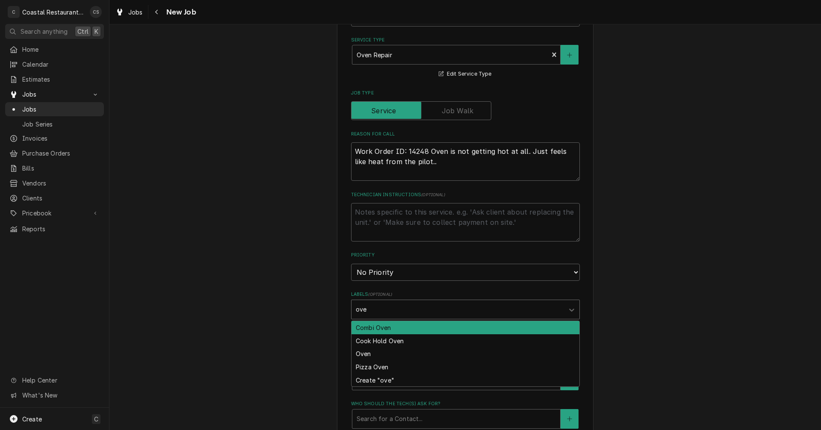
type input "oven"
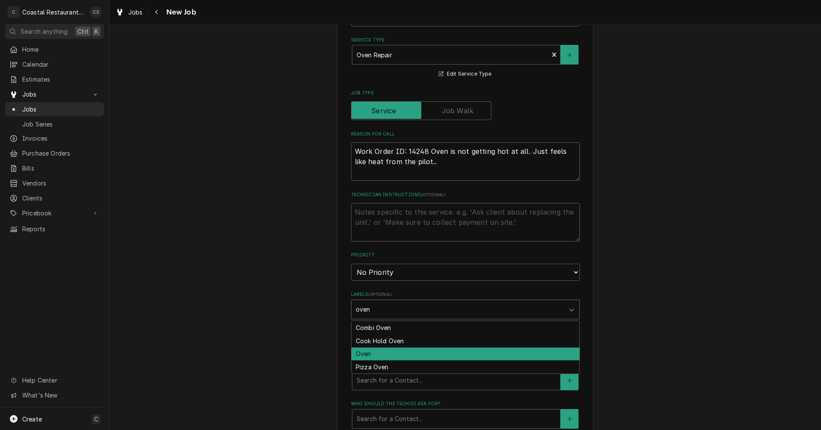
click at [365, 354] on div "Oven" at bounding box center [465, 353] width 228 height 13
type textarea "x"
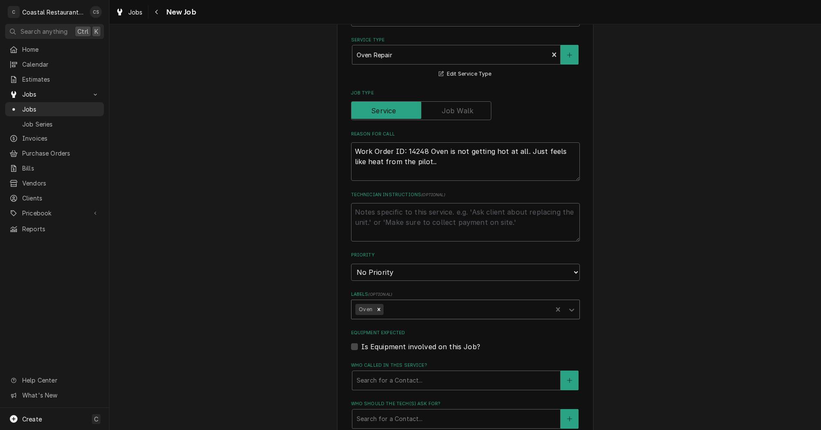
scroll to position [385, 0]
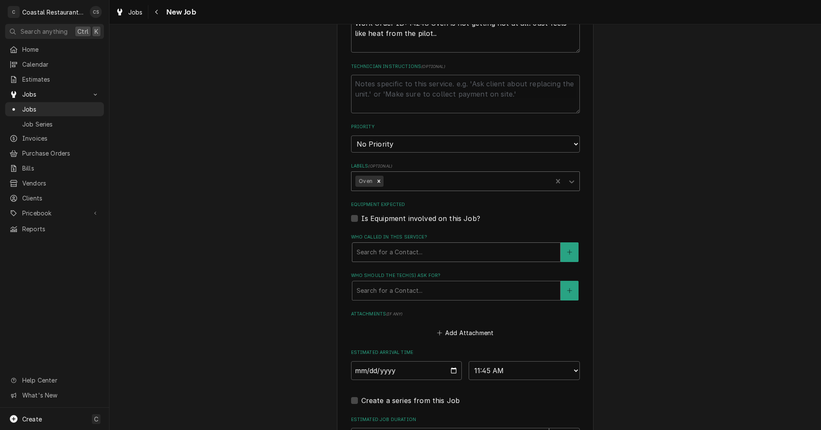
click at [379, 253] on div "Who called in this service?" at bounding box center [455, 251] width 199 height 15
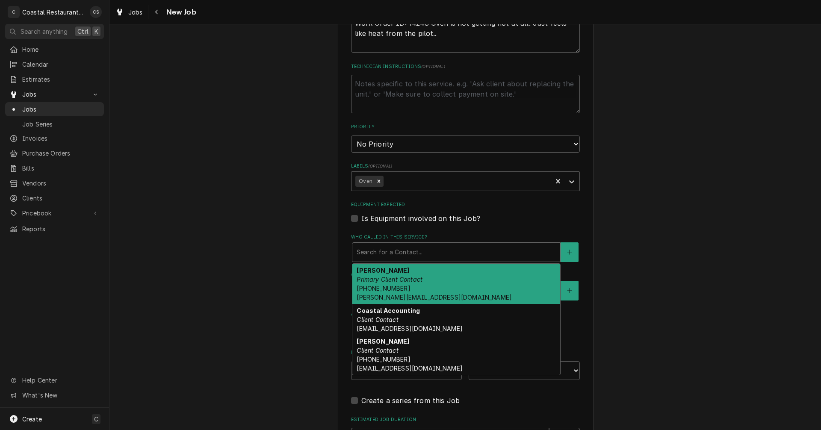
click at [380, 279] on em "Primary Client Contact" at bounding box center [389, 279] width 66 height 7
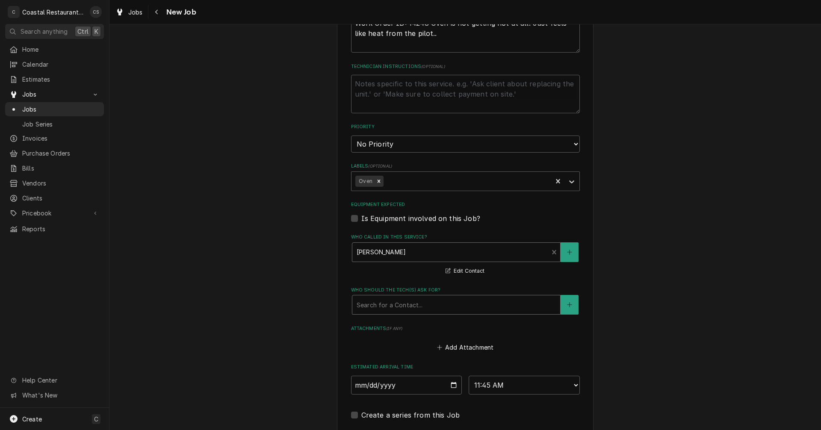
click at [377, 299] on div "Who should the tech(s) ask for?" at bounding box center [455, 304] width 199 height 15
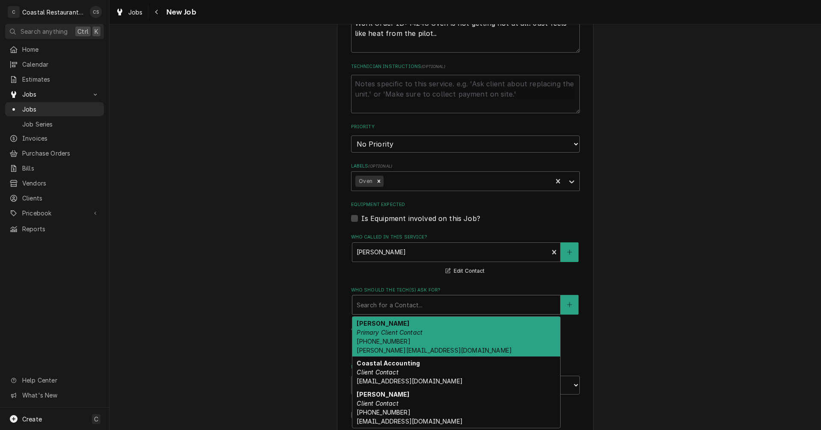
click at [384, 328] on div "Andrew Dickinson Primary Client Contact (302) 381-0571 Andrew@sodelconcepts.com" at bounding box center [456, 337] width 208 height 40
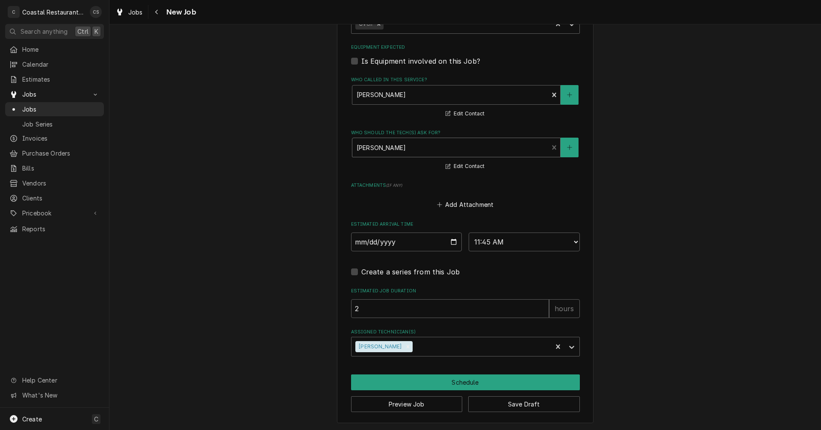
scroll to position [542, 0]
click at [377, 308] on input "2" at bounding box center [450, 308] width 198 height 19
type textarea "x"
type input "1"
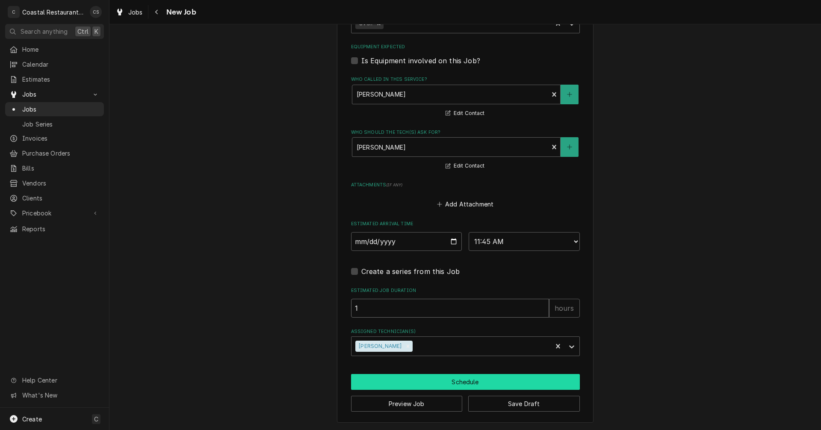
type textarea "x"
type input "1"
click at [406, 381] on button "Schedule" at bounding box center [465, 382] width 229 height 16
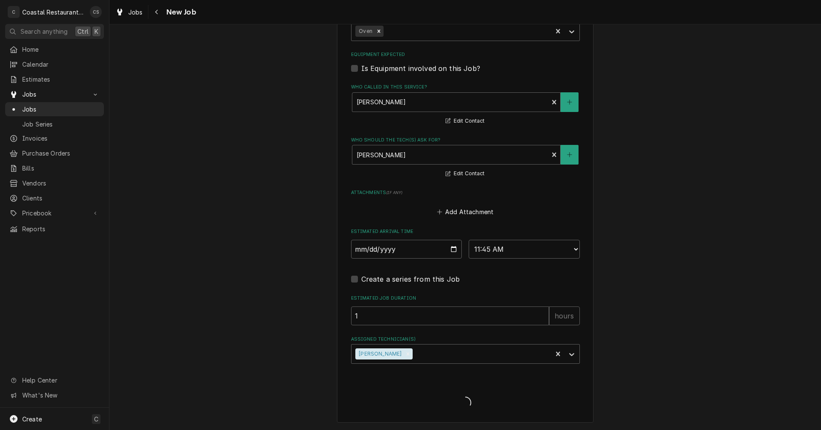
scroll to position [535, 0]
type textarea "x"
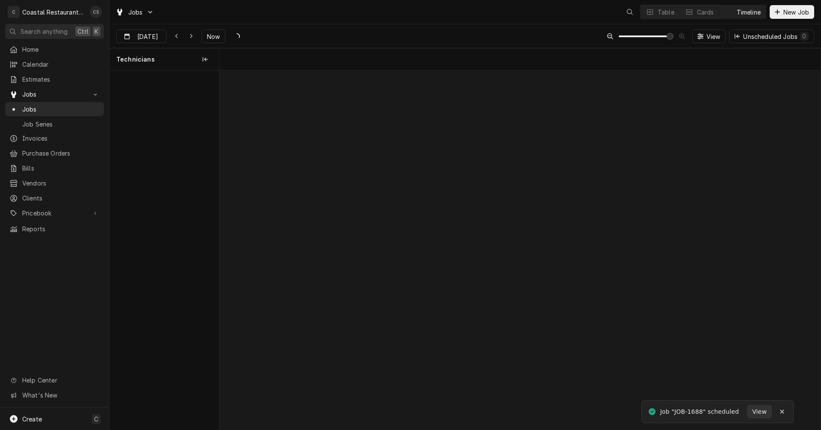
scroll to position [0, 11915]
